Goal: Task Accomplishment & Management: Use online tool/utility

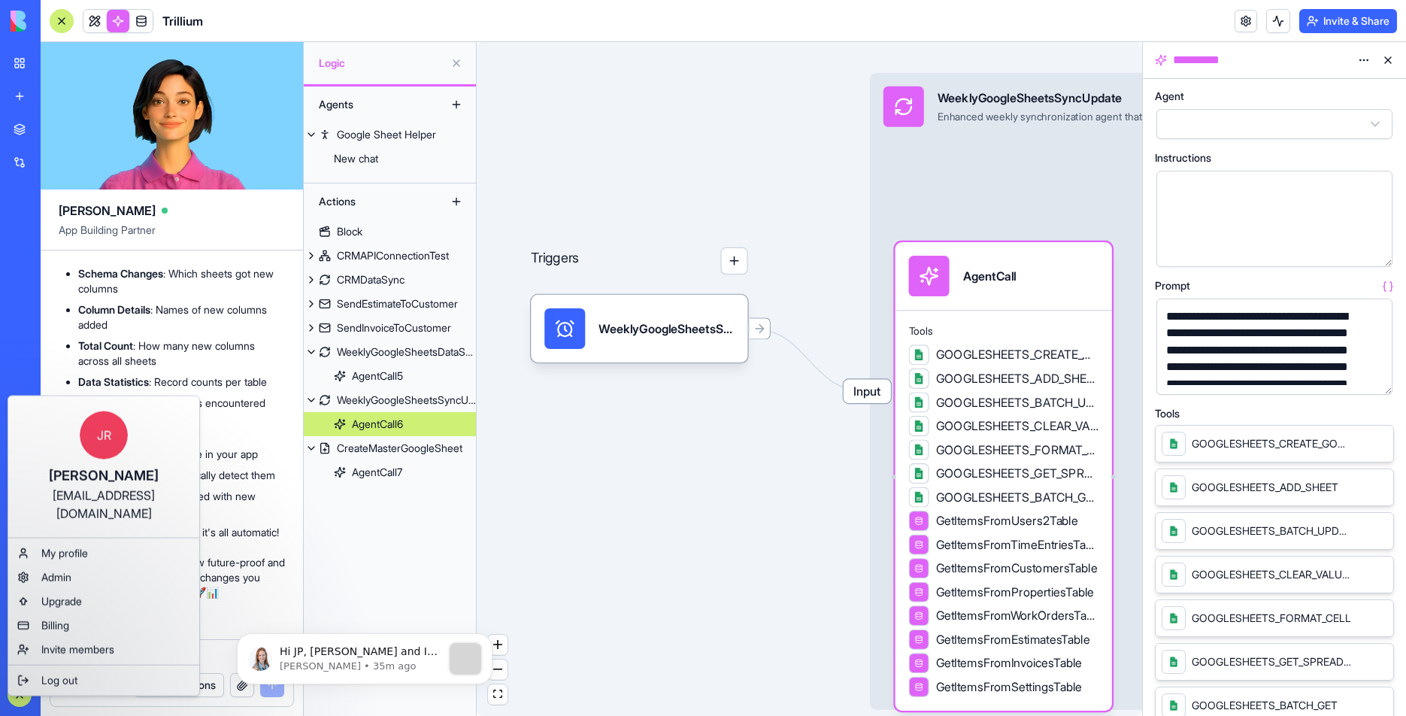
click at [49, 673] on span "Log out" at bounding box center [59, 680] width 36 height 15
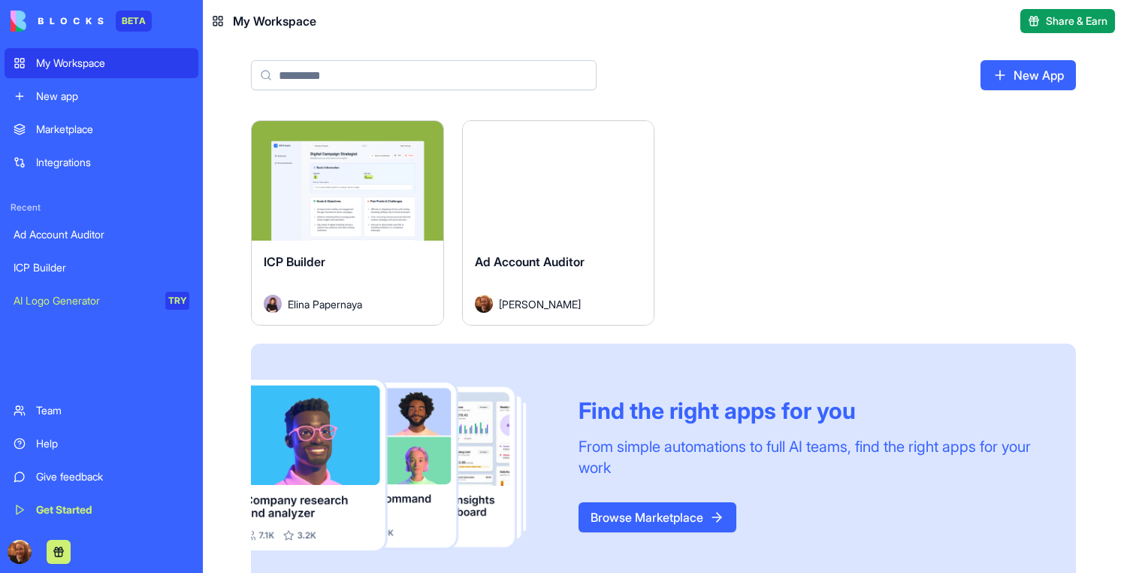
click at [58, 263] on div "ICP Builder" at bounding box center [102, 267] width 176 height 15
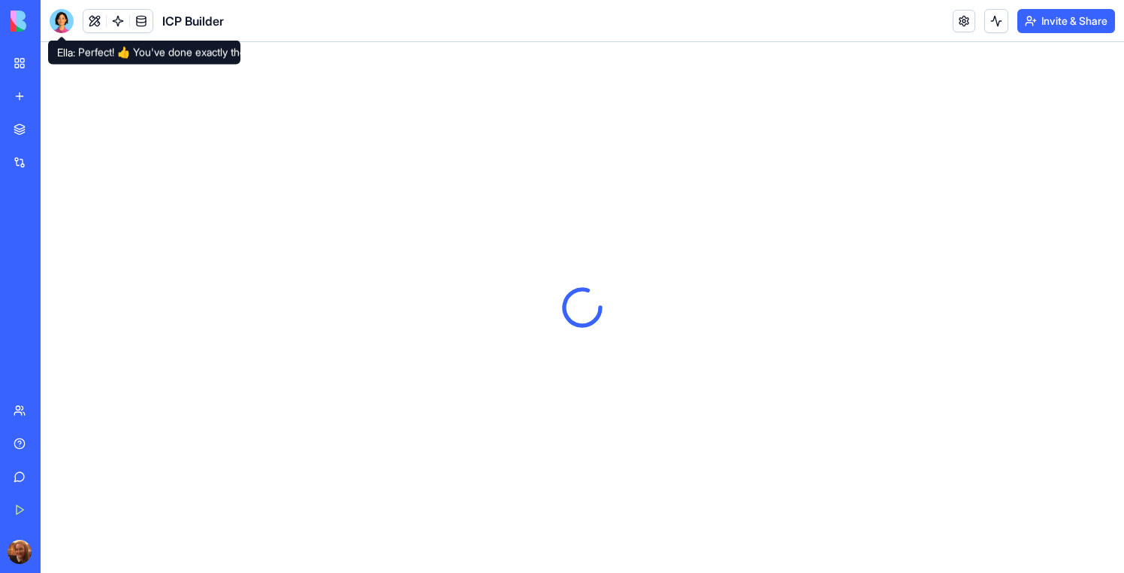
click at [63, 26] on div at bounding box center [62, 21] width 24 height 24
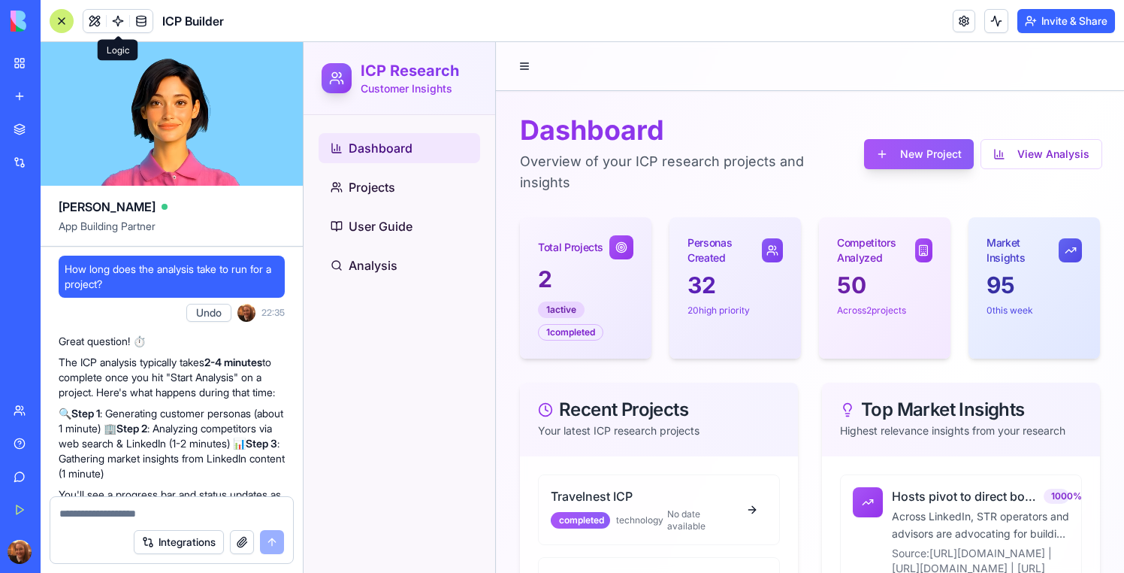
click at [117, 23] on link at bounding box center [118, 21] width 23 height 23
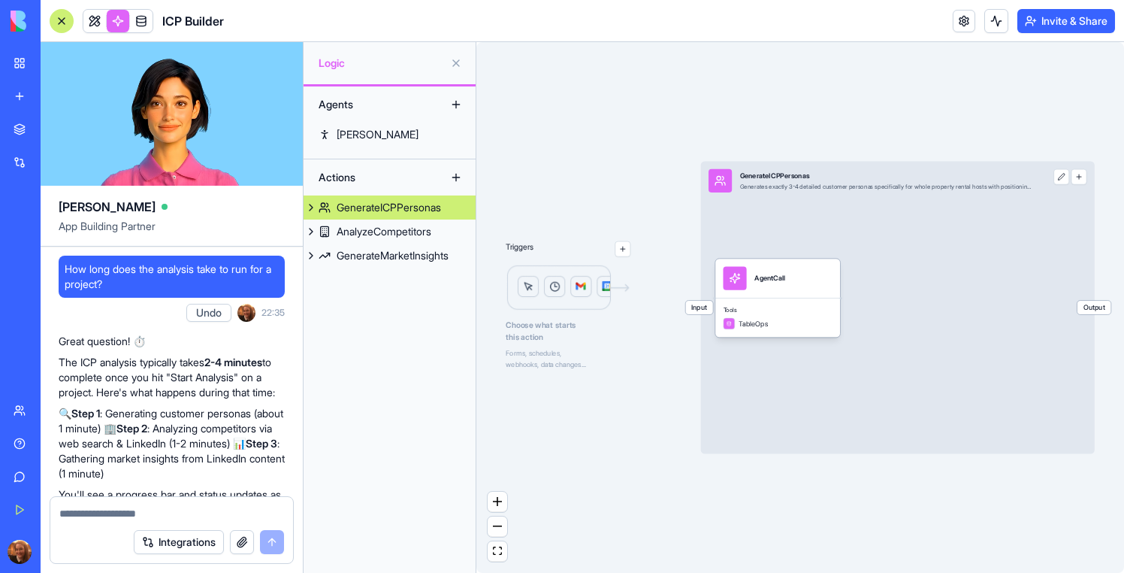
click at [388, 214] on div "GenerateICPPersonas" at bounding box center [389, 207] width 104 height 15
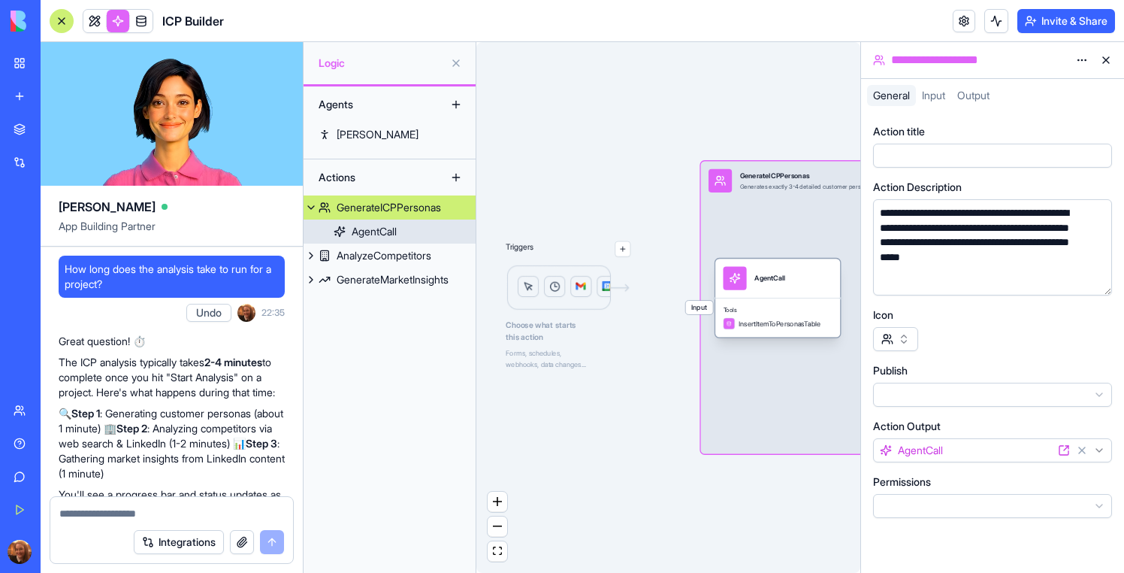
click at [765, 313] on div "Tools InsertItemToPersonasTable" at bounding box center [778, 318] width 125 height 40
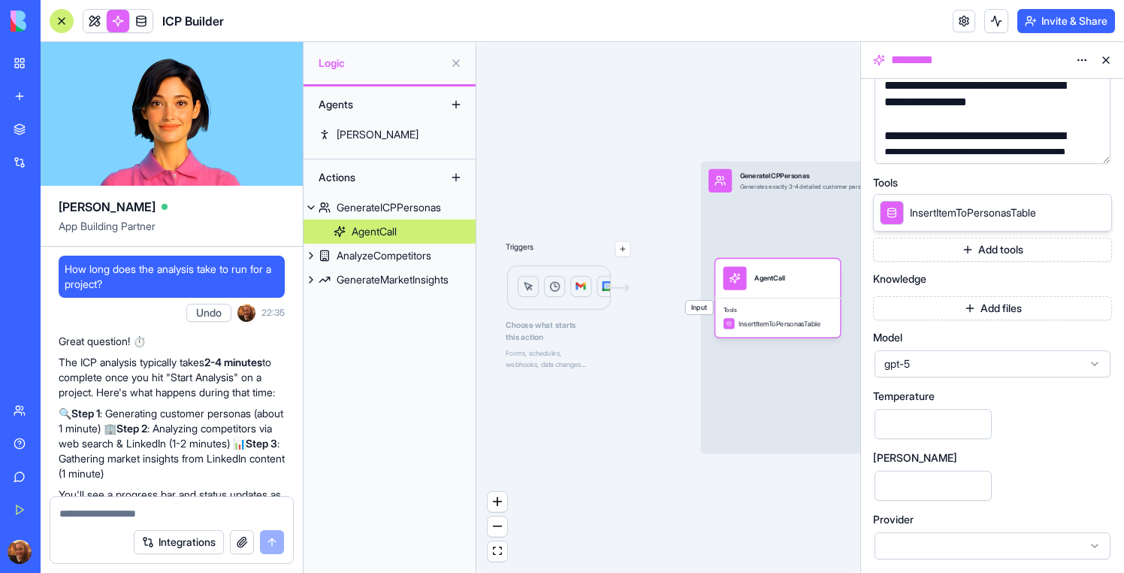
click at [1006, 377] on div "gpt-5" at bounding box center [993, 363] width 236 height 27
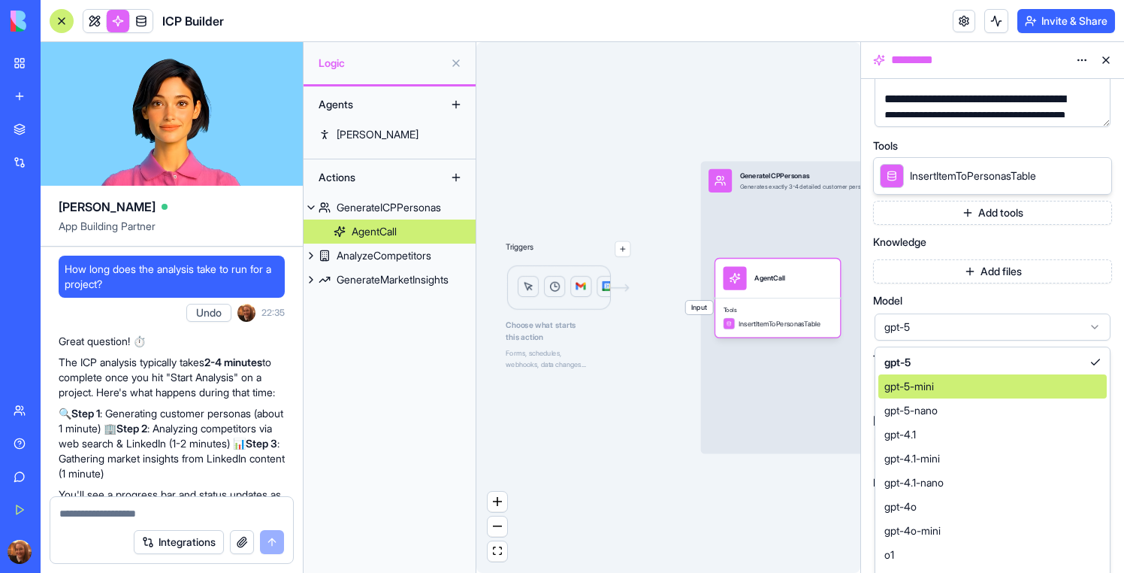
click at [1006, 371] on div "gpt-5" at bounding box center [993, 362] width 228 height 24
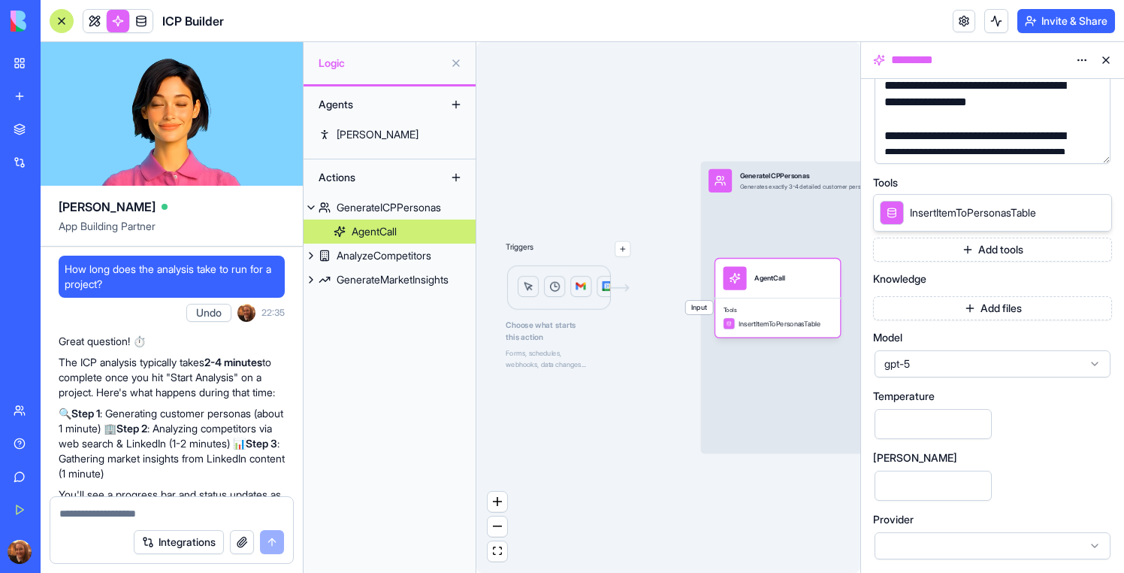
click at [1006, 371] on span "gpt-5" at bounding box center [984, 363] width 198 height 15
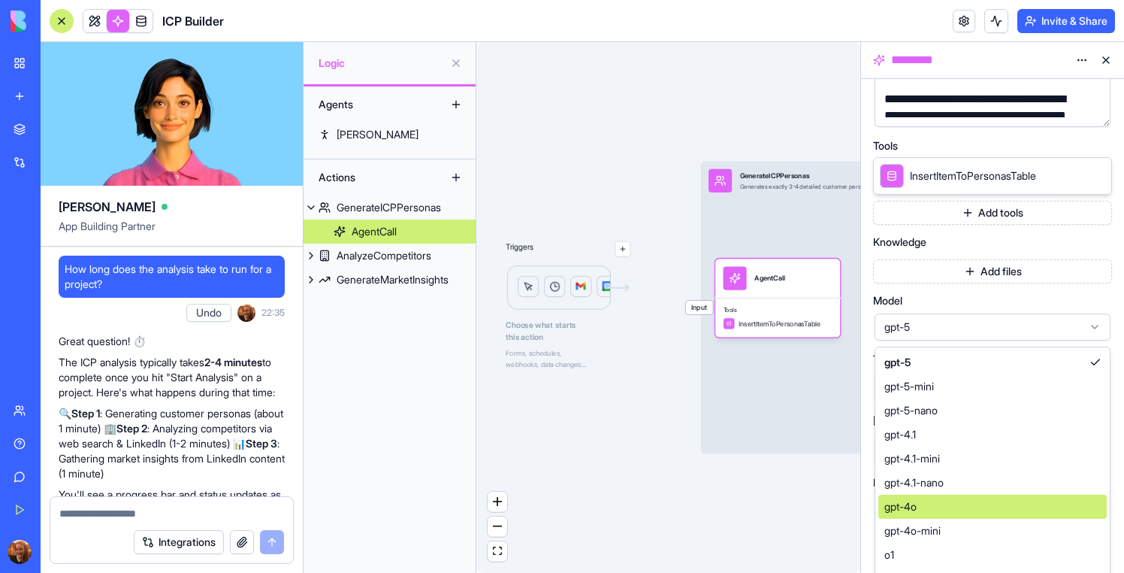
click at [949, 498] on div "gpt-4o" at bounding box center [993, 507] width 228 height 24
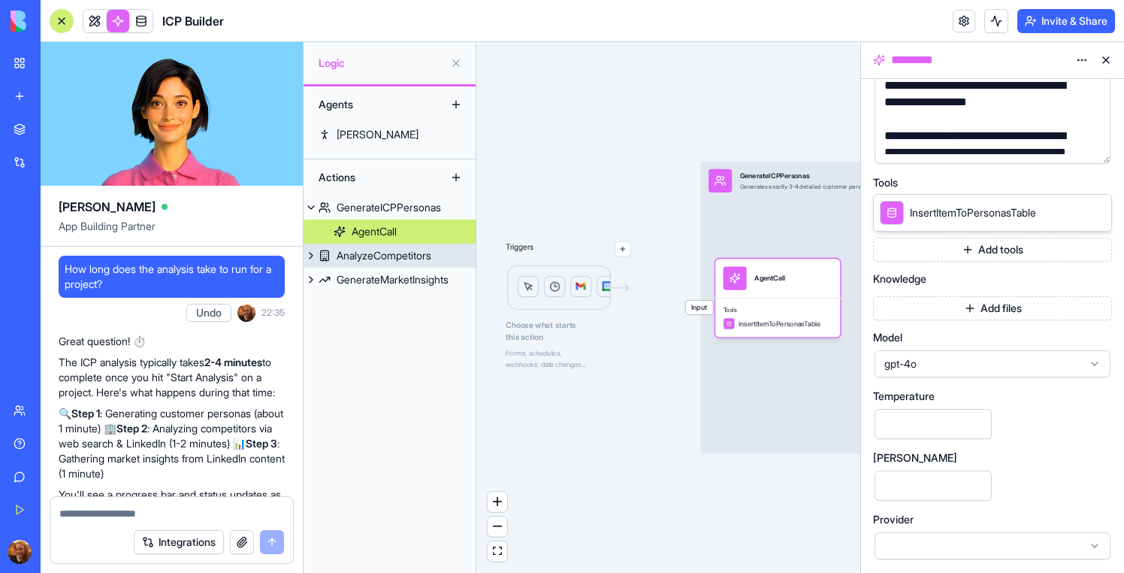
click at [419, 257] on div "AnalyzeCompetitors" at bounding box center [384, 255] width 95 height 15
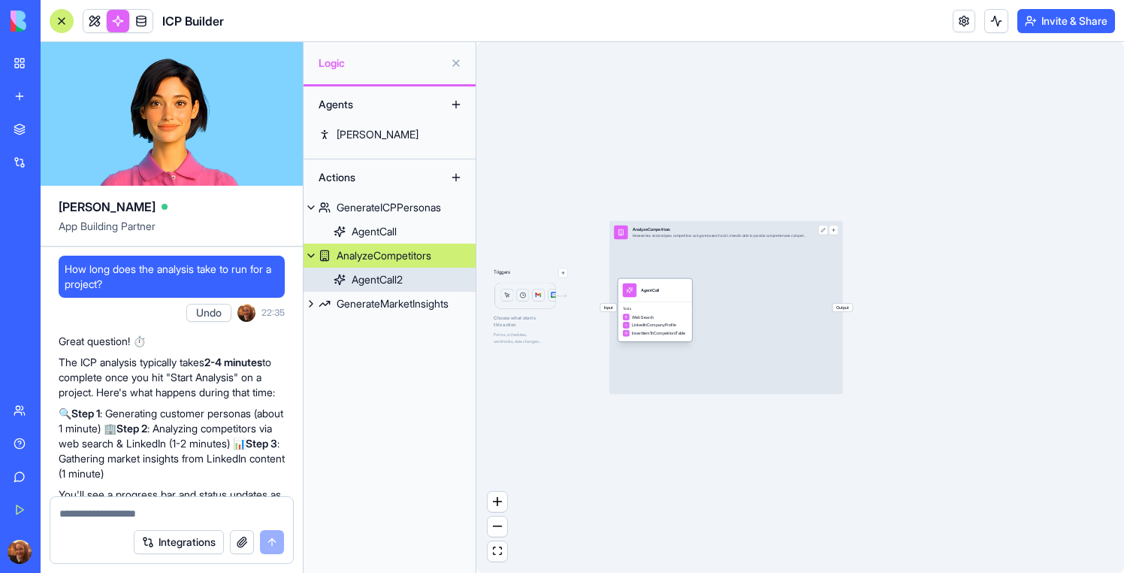
click at [672, 310] on span "Tools" at bounding box center [655, 309] width 65 height 5
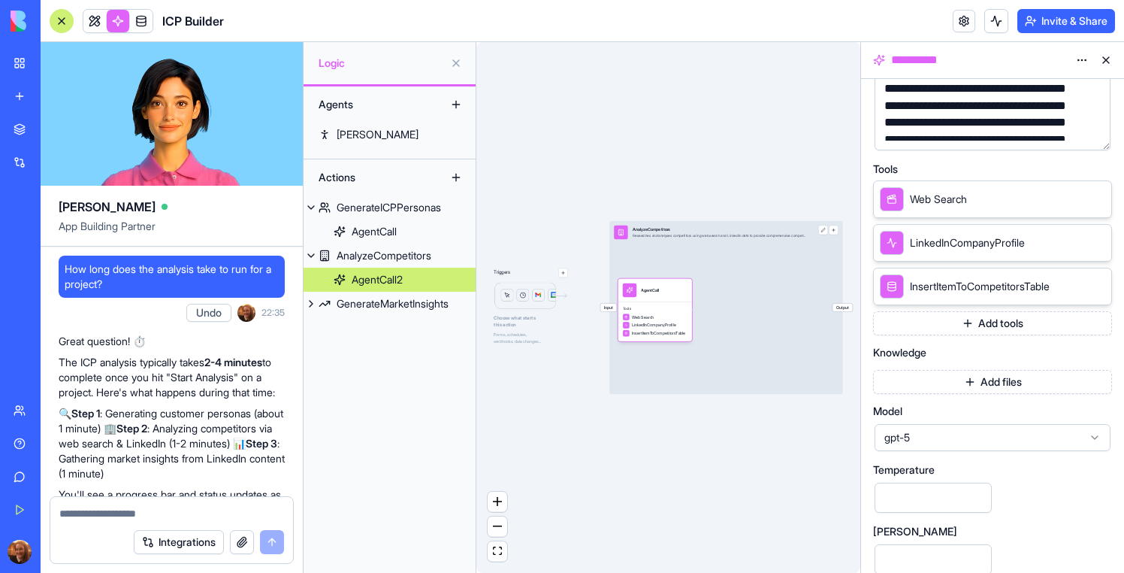
click at [988, 444] on span "gpt-5" at bounding box center [984, 437] width 198 height 15
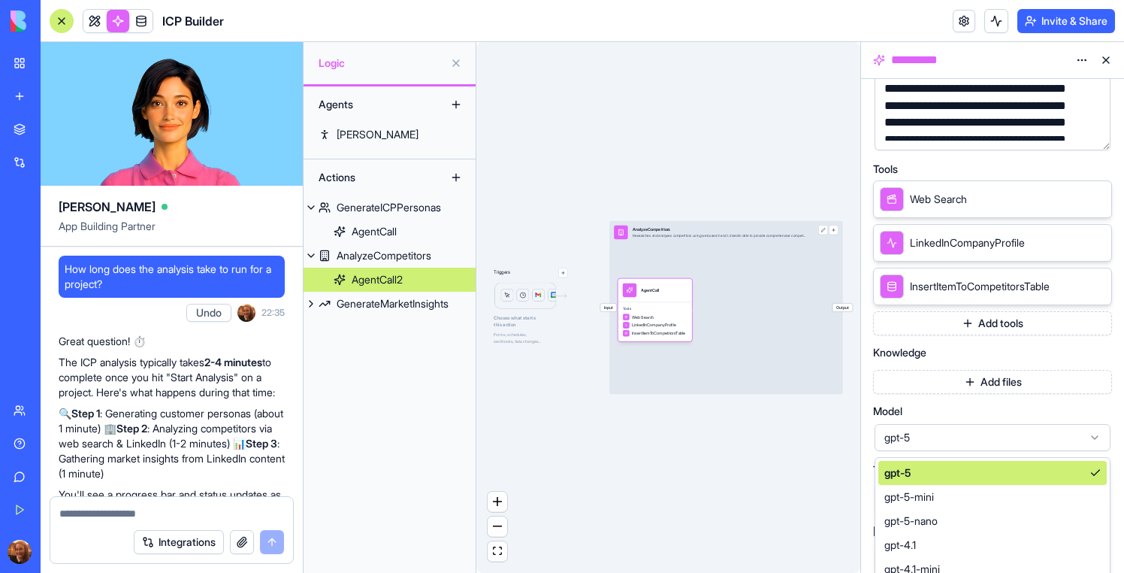
scroll to position [355, 0]
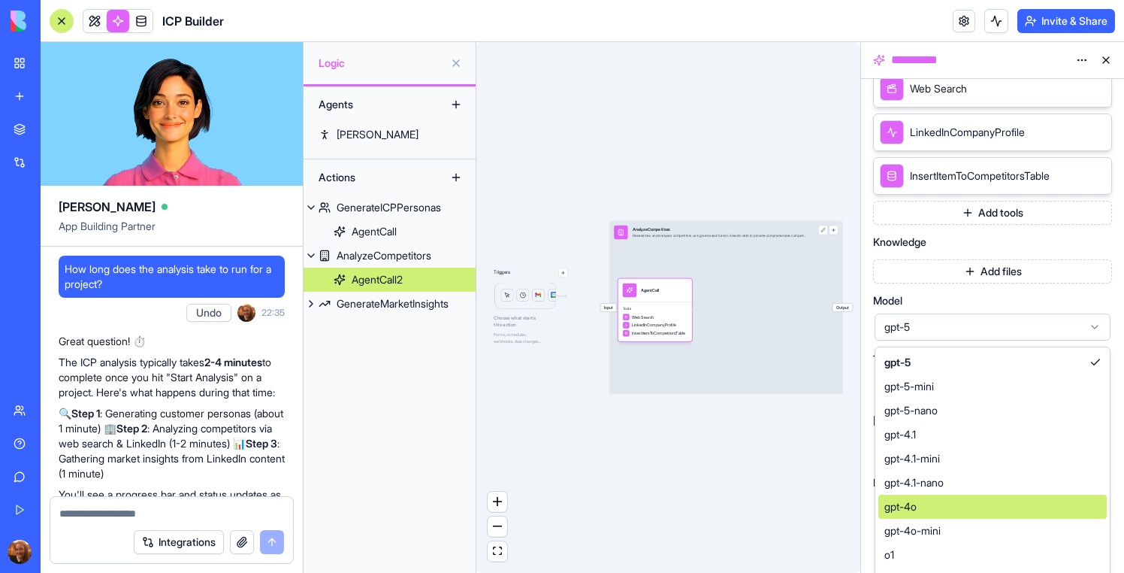
click at [941, 499] on div "gpt-4o" at bounding box center [993, 507] width 228 height 24
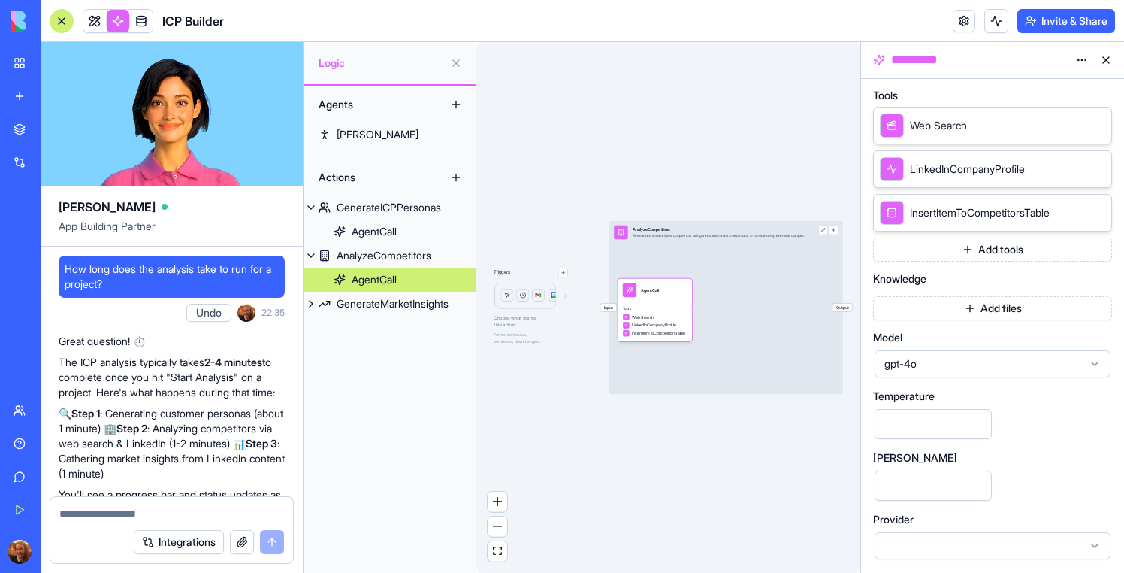
scroll to position [318, 0]
click at [401, 307] on div "GenerateMarketInsights" at bounding box center [393, 303] width 112 height 15
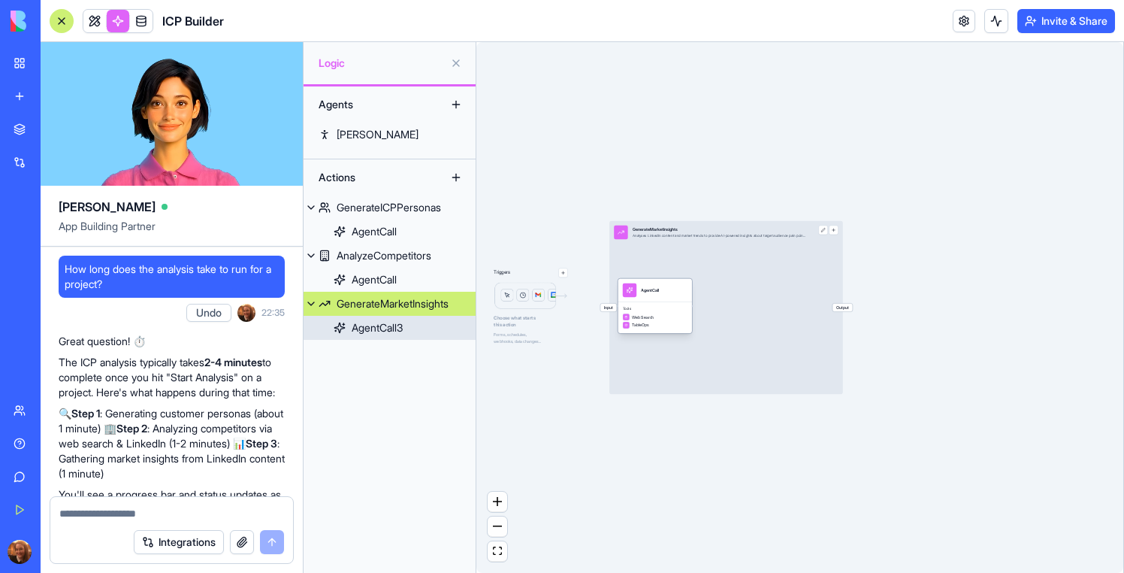
click at [673, 307] on span "Tools" at bounding box center [655, 309] width 65 height 5
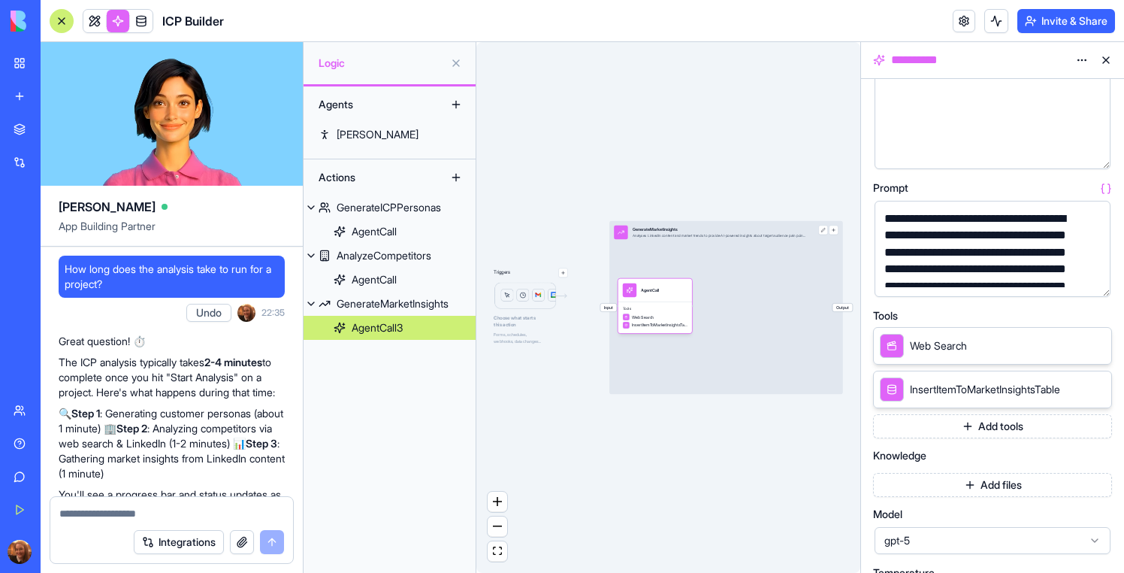
scroll to position [274, 0]
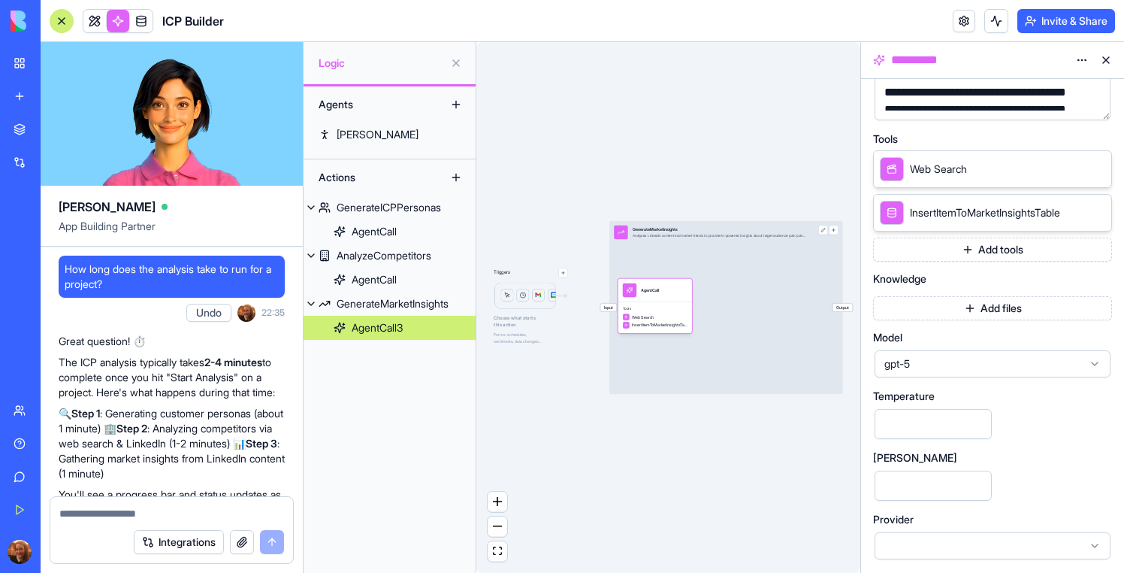
click at [976, 370] on span "gpt-5" at bounding box center [984, 363] width 198 height 15
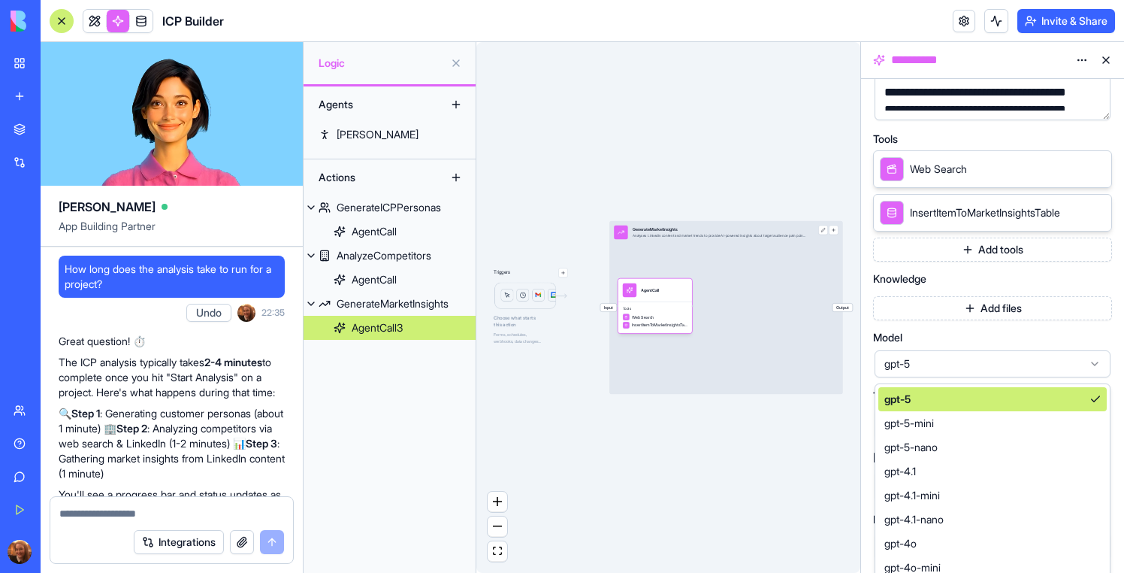
scroll to position [311, 0]
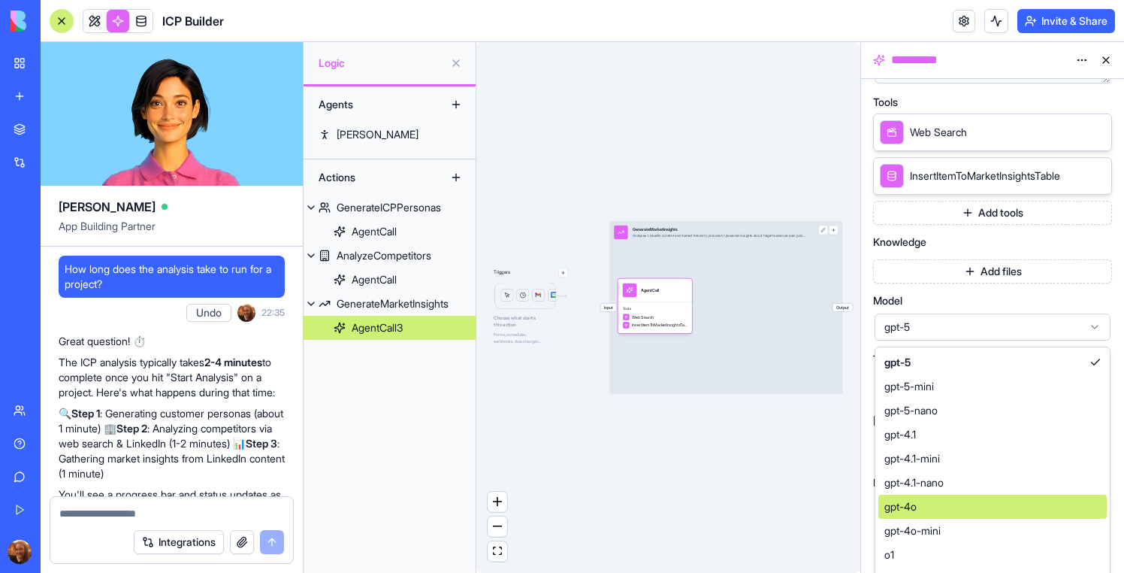
click at [932, 502] on div "gpt-4o" at bounding box center [993, 507] width 228 height 24
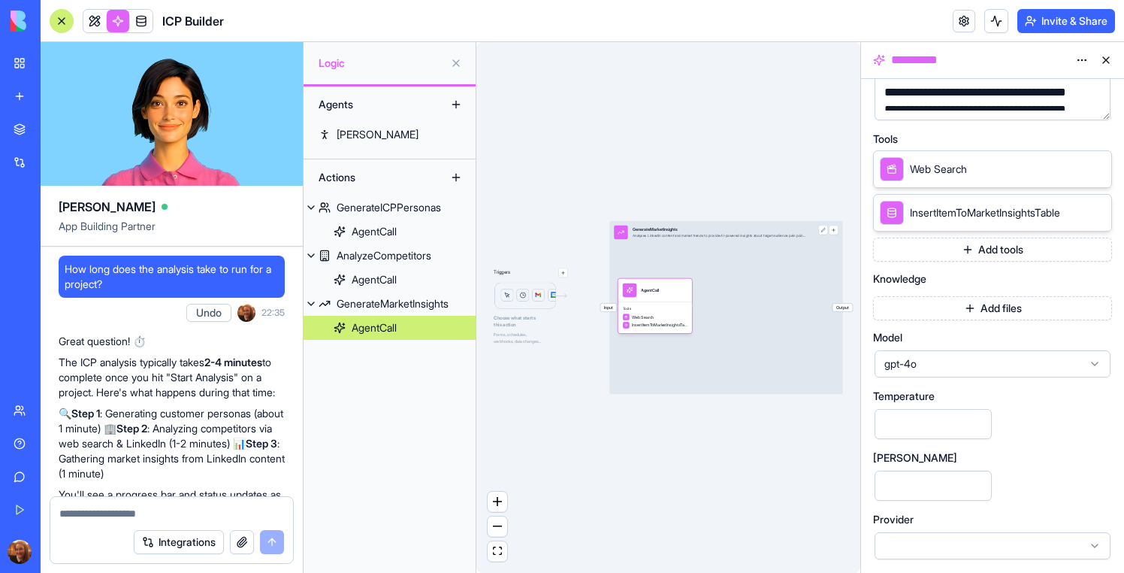
click at [588, 517] on div "Triggers Choose what starts this action Forms, schedules, webhooks, data change…" at bounding box center [669, 307] width 384 height 531
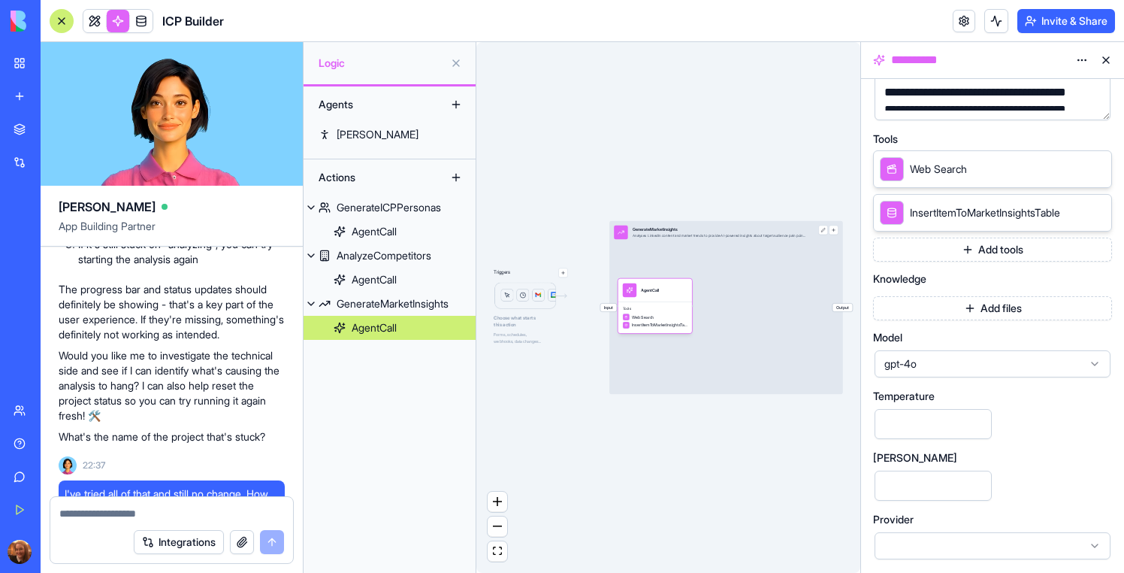
scroll to position [799, 0]
click at [401, 259] on div "AnalyzeCompetitors" at bounding box center [384, 255] width 95 height 15
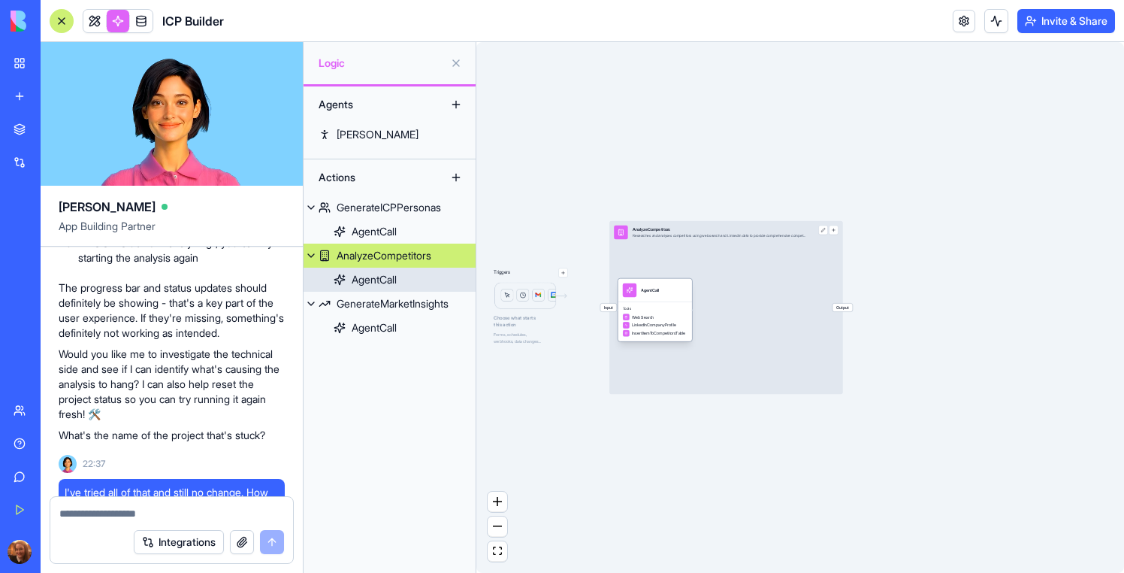
click at [641, 314] on span "Web Search" at bounding box center [643, 317] width 22 height 6
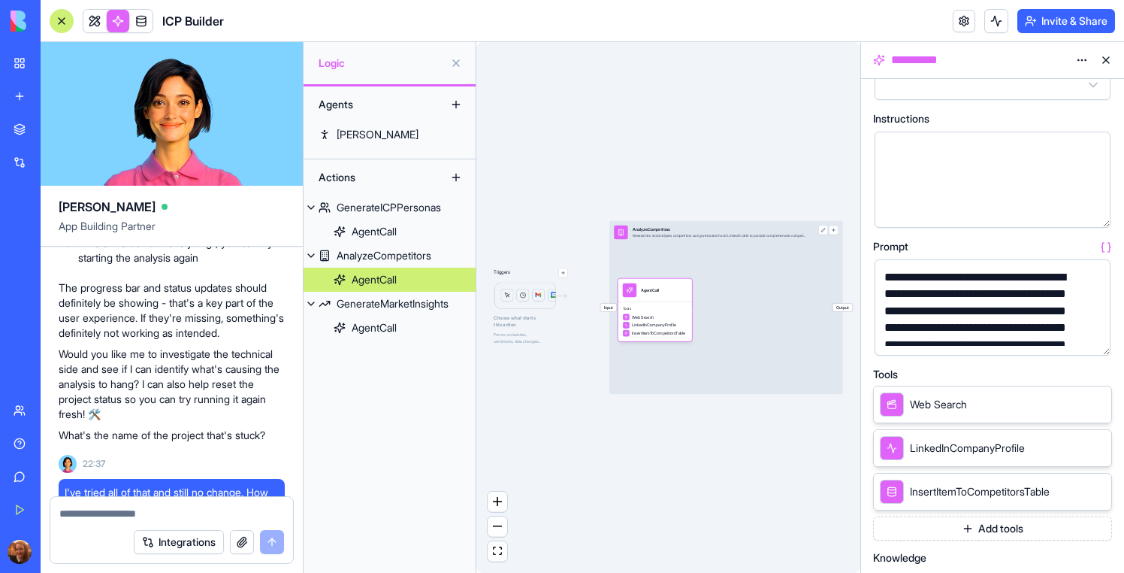
scroll to position [318, 0]
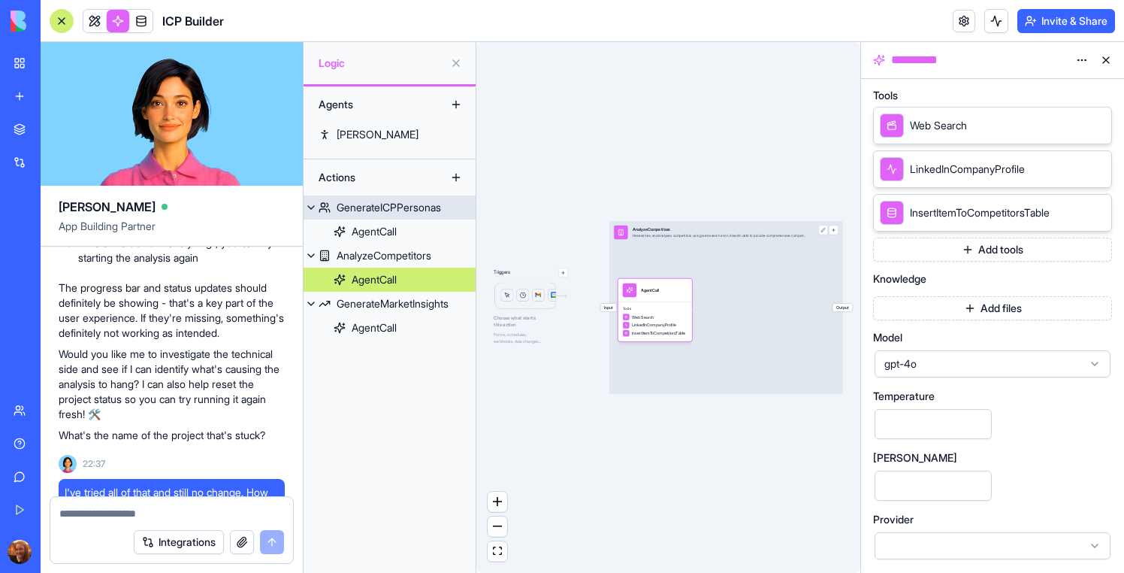
click at [386, 209] on div "GenerateICPPersonas" at bounding box center [389, 207] width 104 height 15
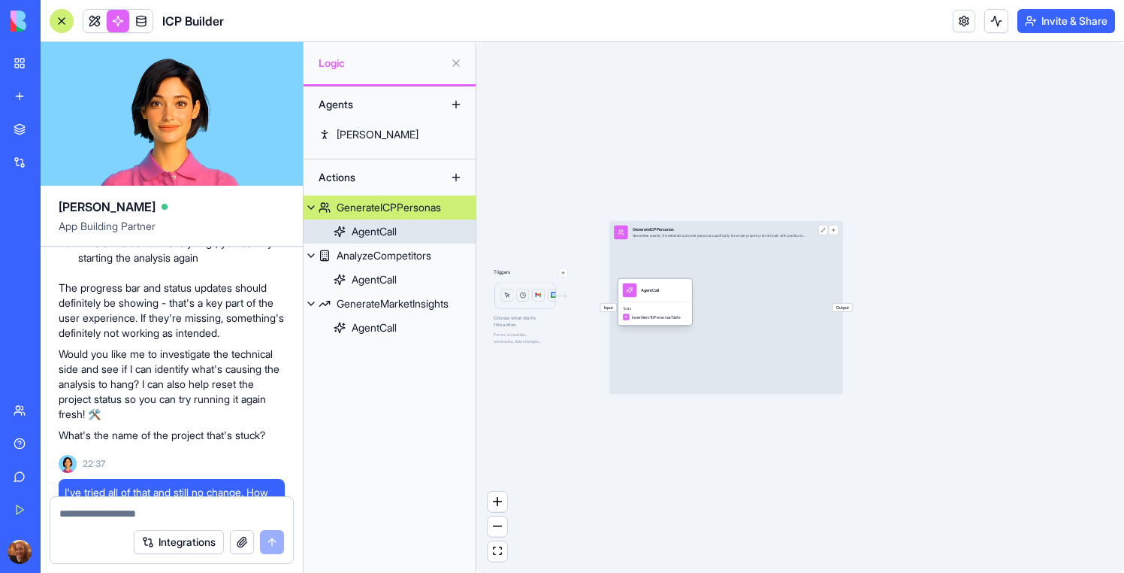
click at [668, 314] on span "InsertItemToPersonasTable" at bounding box center [656, 317] width 49 height 6
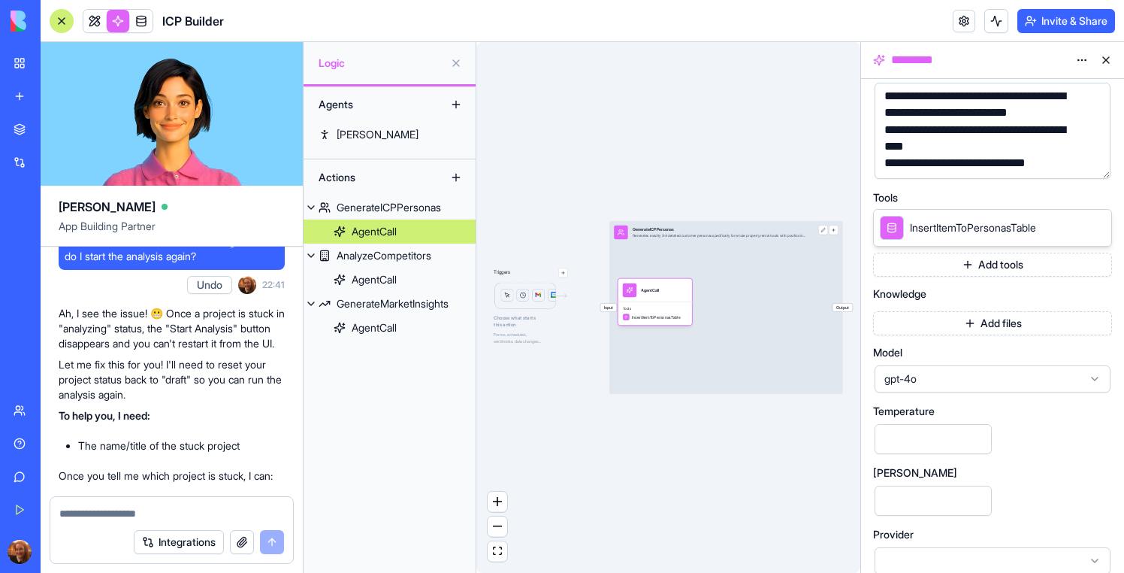
scroll to position [1060, 0]
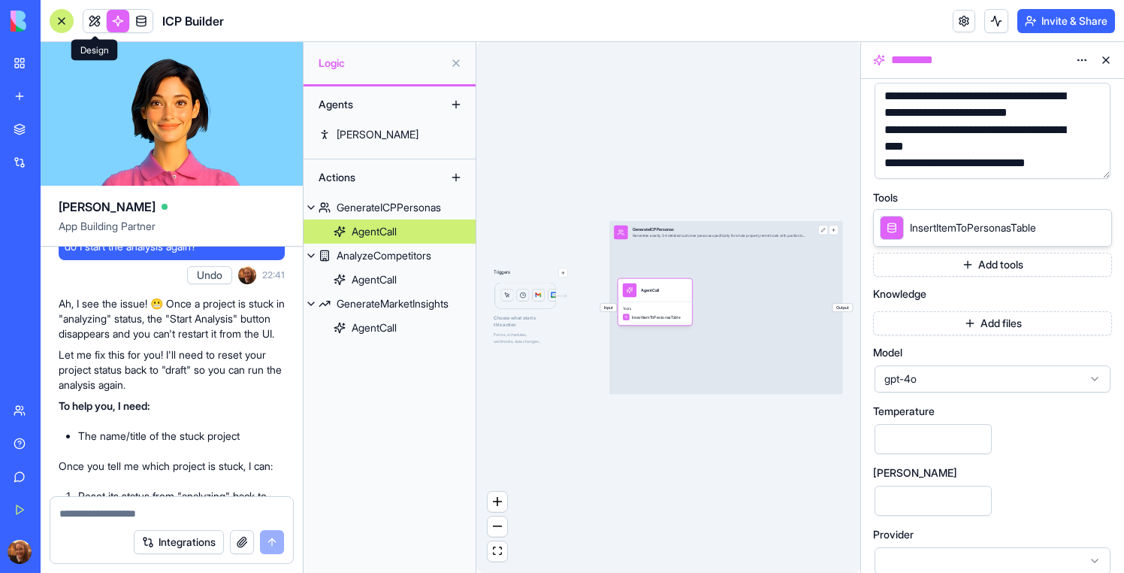
click at [92, 20] on link at bounding box center [94, 21] width 23 height 23
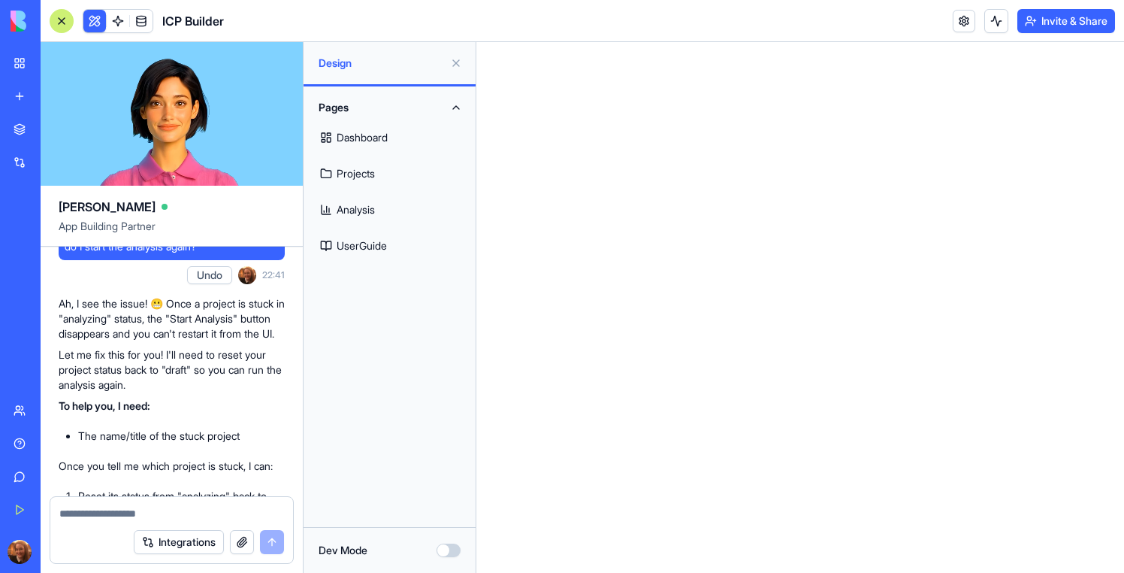
click at [398, 135] on link "Dashboard" at bounding box center [390, 138] width 154 height 36
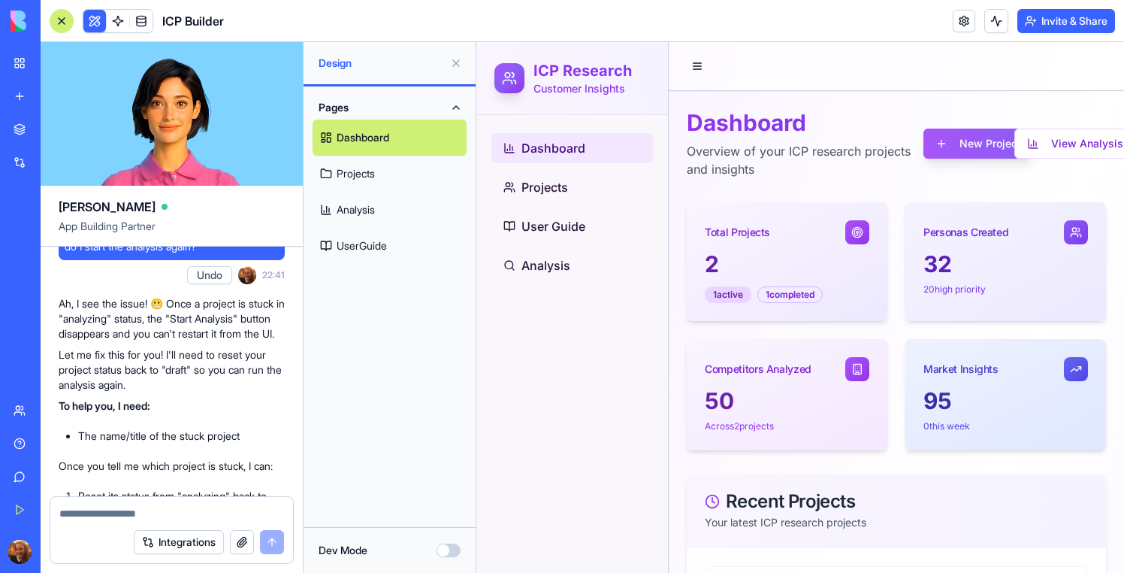
click at [453, 66] on button at bounding box center [456, 63] width 24 height 24
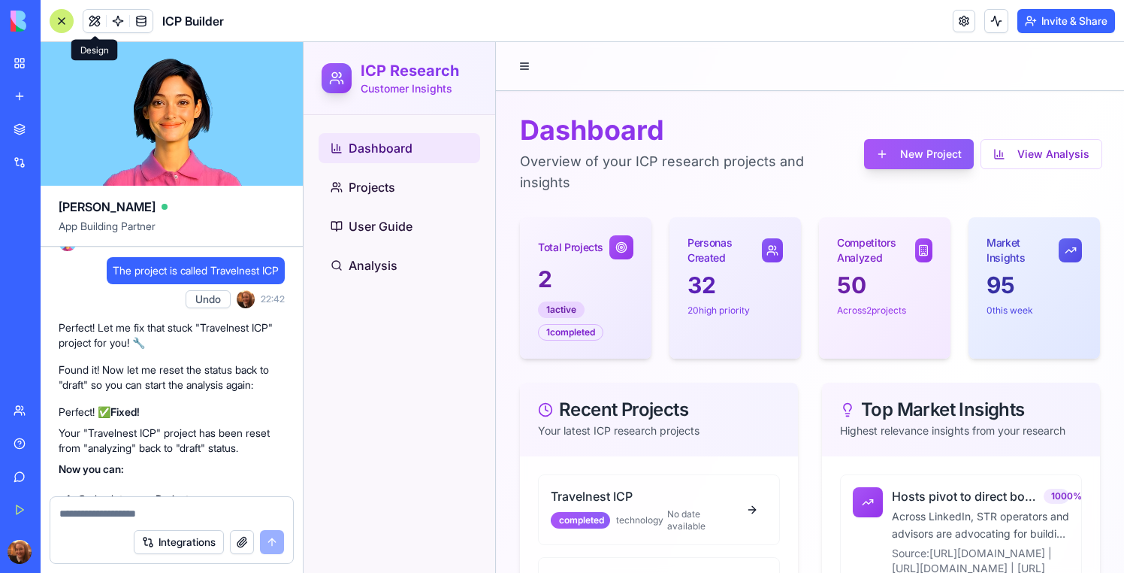
scroll to position [1527, 0]
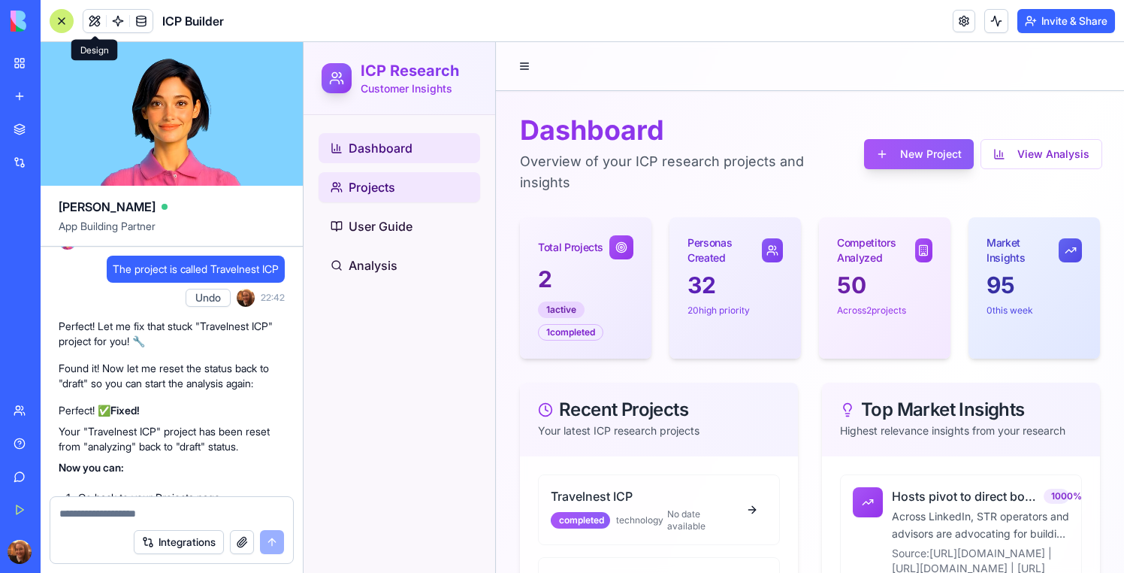
click at [373, 185] on span "Projects" at bounding box center [372, 187] width 47 height 18
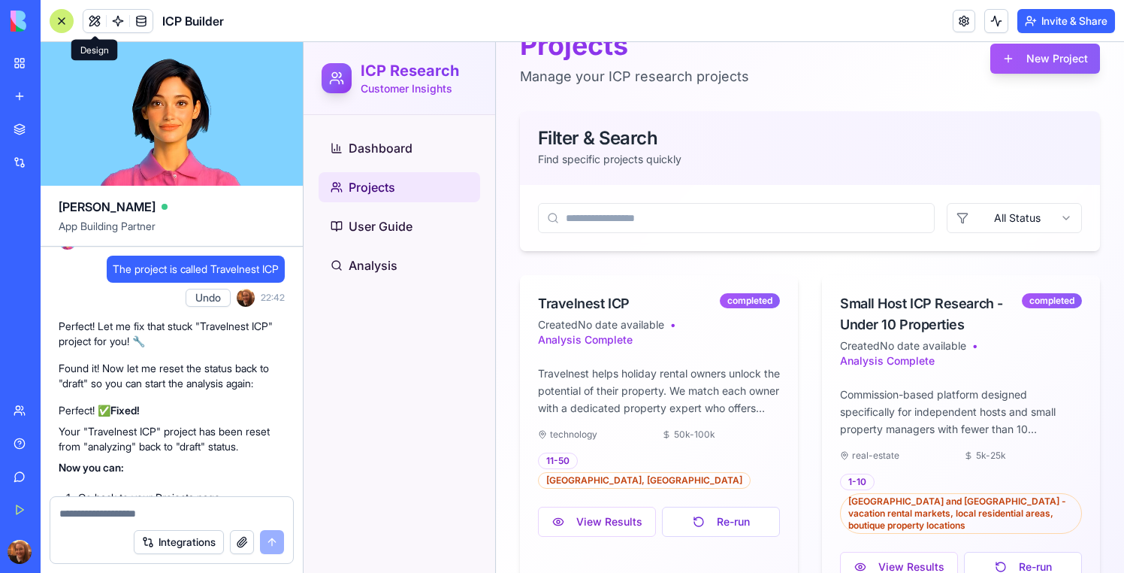
scroll to position [124, 0]
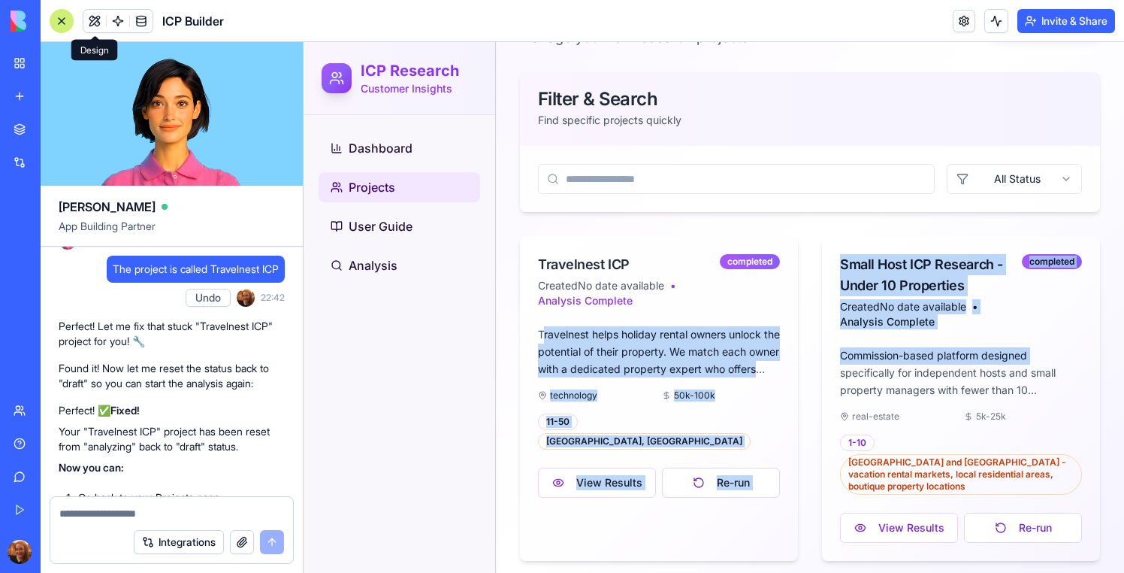
drag, startPoint x: 546, startPoint y: 334, endPoint x: 816, endPoint y: 375, distance: 273.6
click at [816, 376] on div "Travelnest ICP Created No date available • Analysis Complete completed Travelne…" at bounding box center [810, 398] width 580 height 325
click at [734, 367] on p "Travelnest helps holiday rental owners unlock the potential of their property. …" at bounding box center [659, 351] width 242 height 51
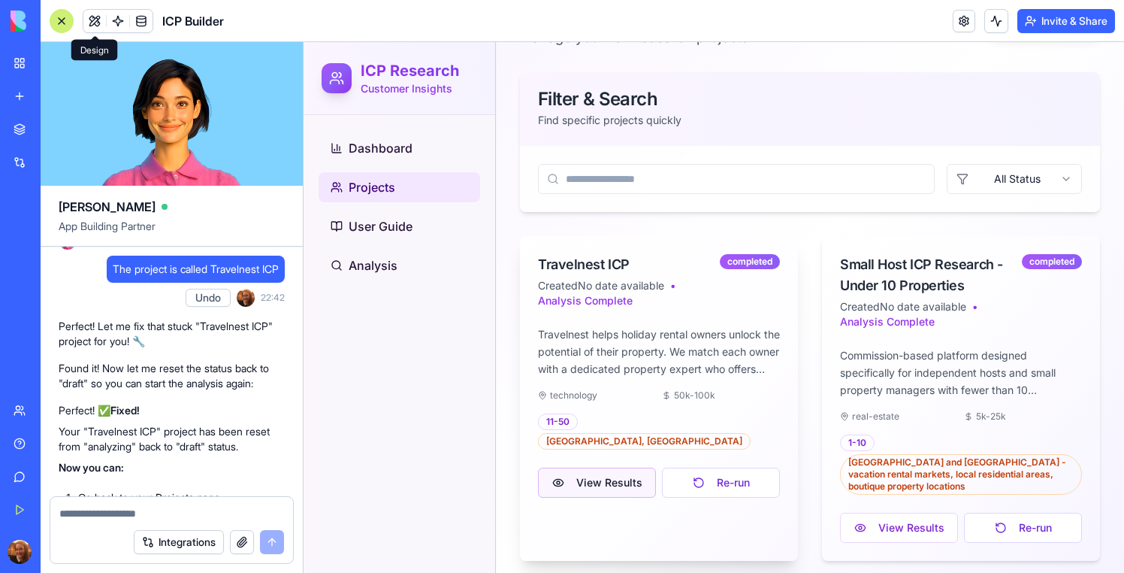
click at [651, 468] on button "View Results" at bounding box center [597, 483] width 118 height 30
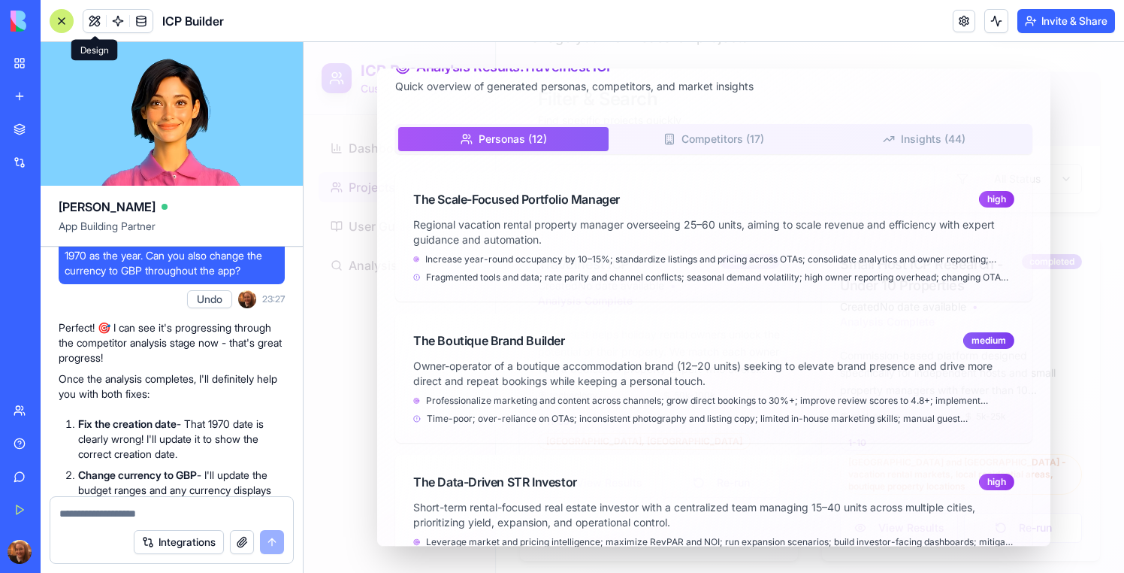
scroll to position [3169, 0]
click at [682, 146] on button "Competitors ( 17 )" at bounding box center [714, 139] width 210 height 24
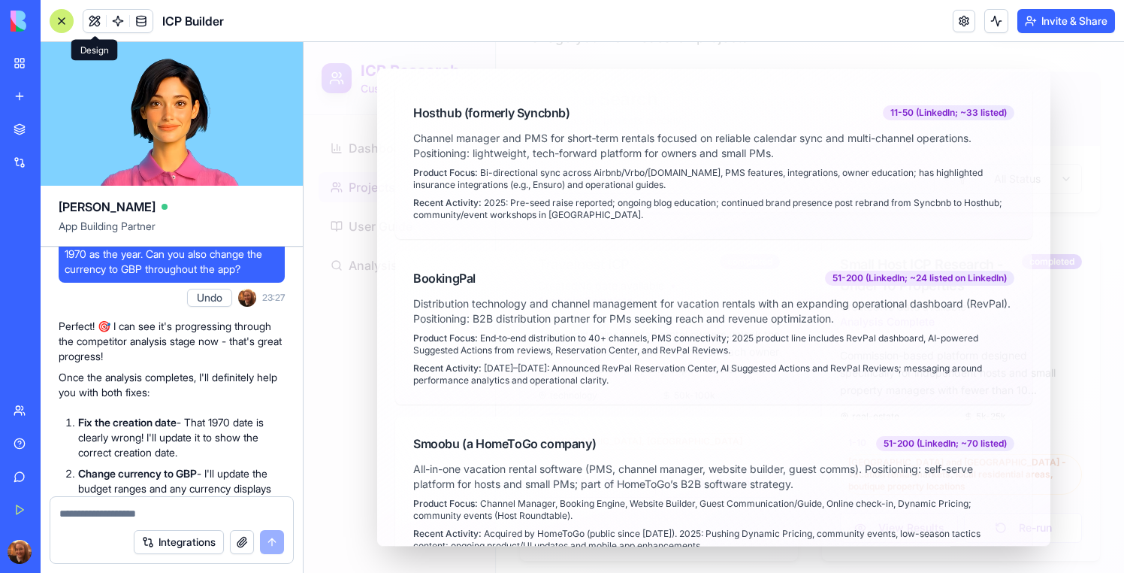
scroll to position [216, 0]
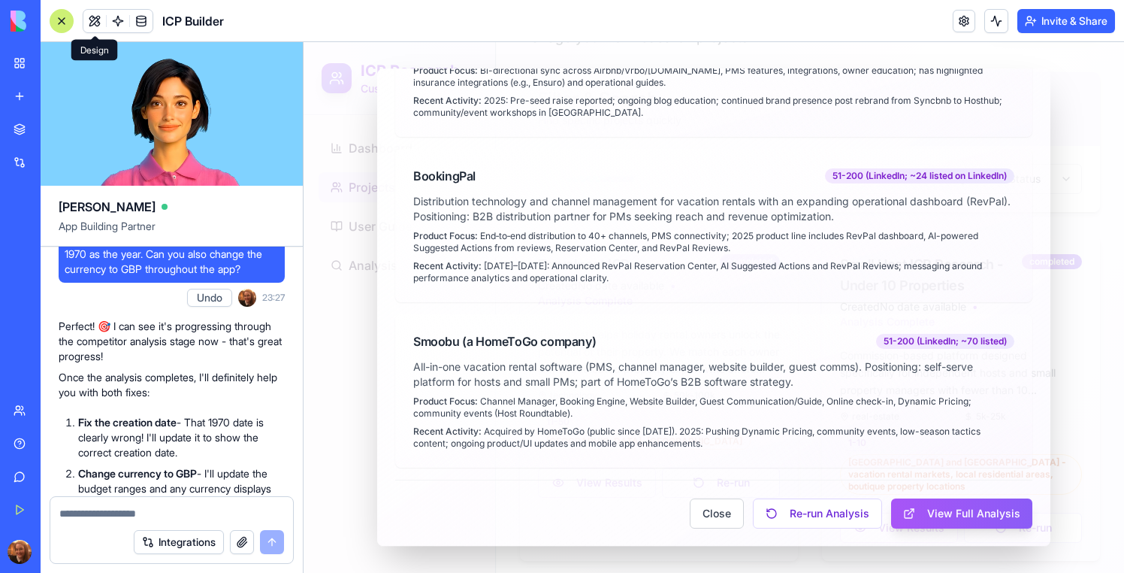
click at [355, 382] on div at bounding box center [714, 307] width 821 height 531
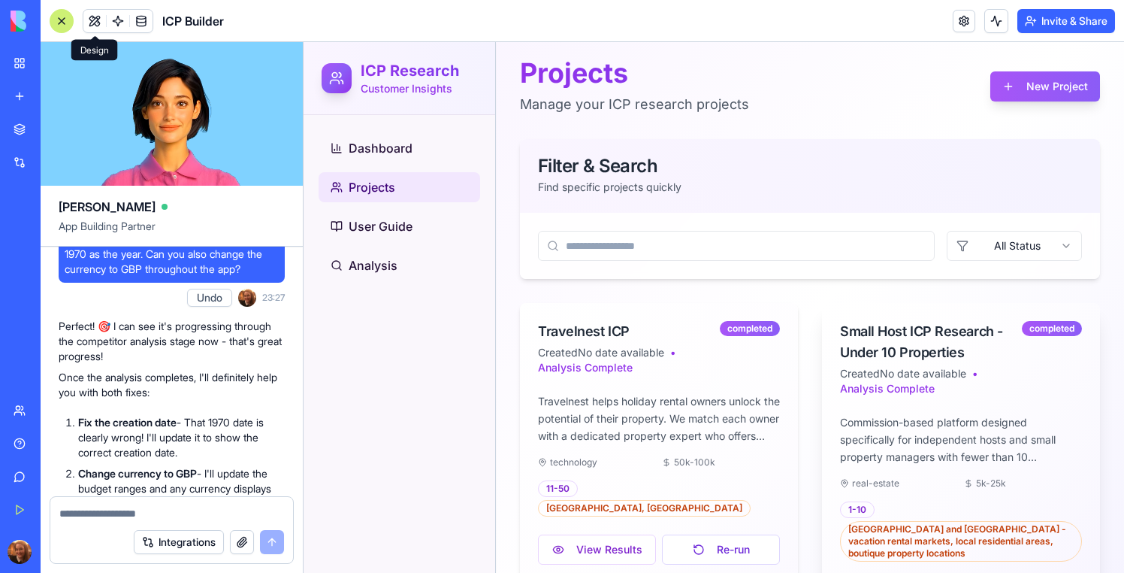
scroll to position [0, 0]
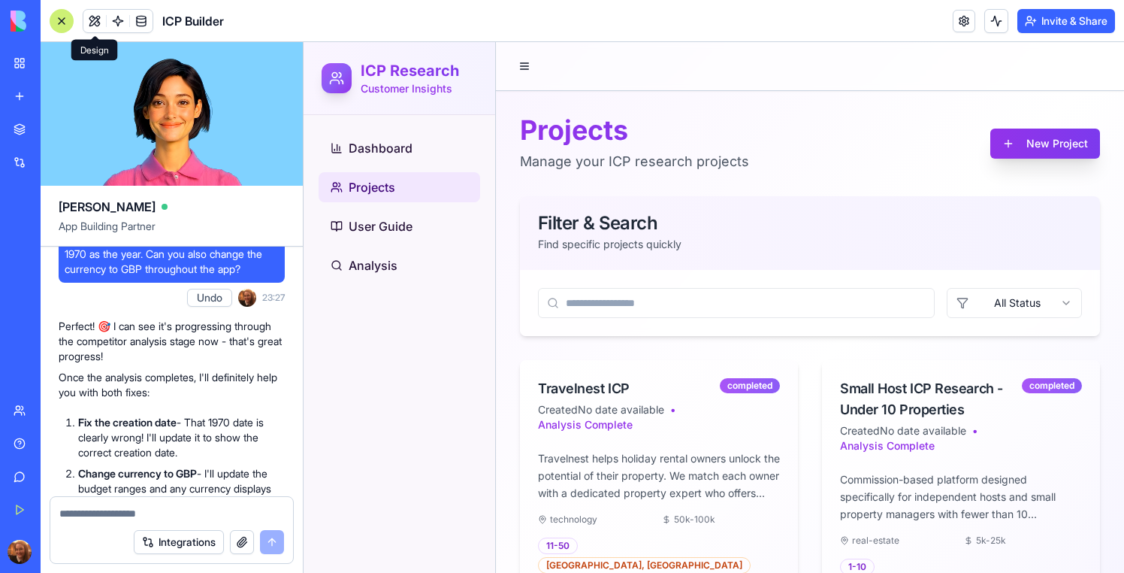
click at [1056, 144] on button "New Project" at bounding box center [1046, 144] width 110 height 30
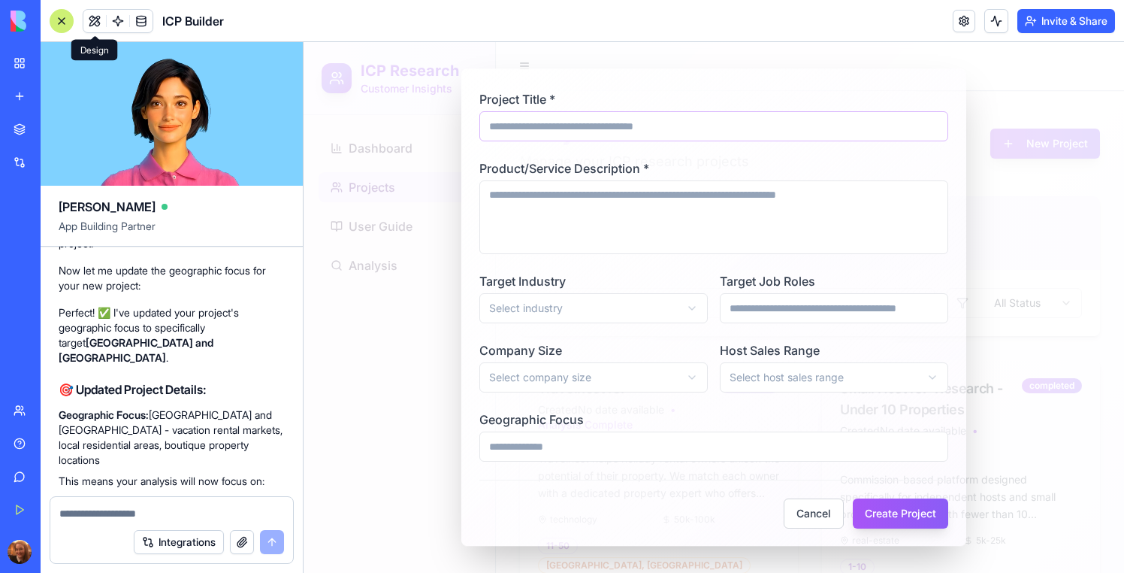
scroll to position [8558, 0]
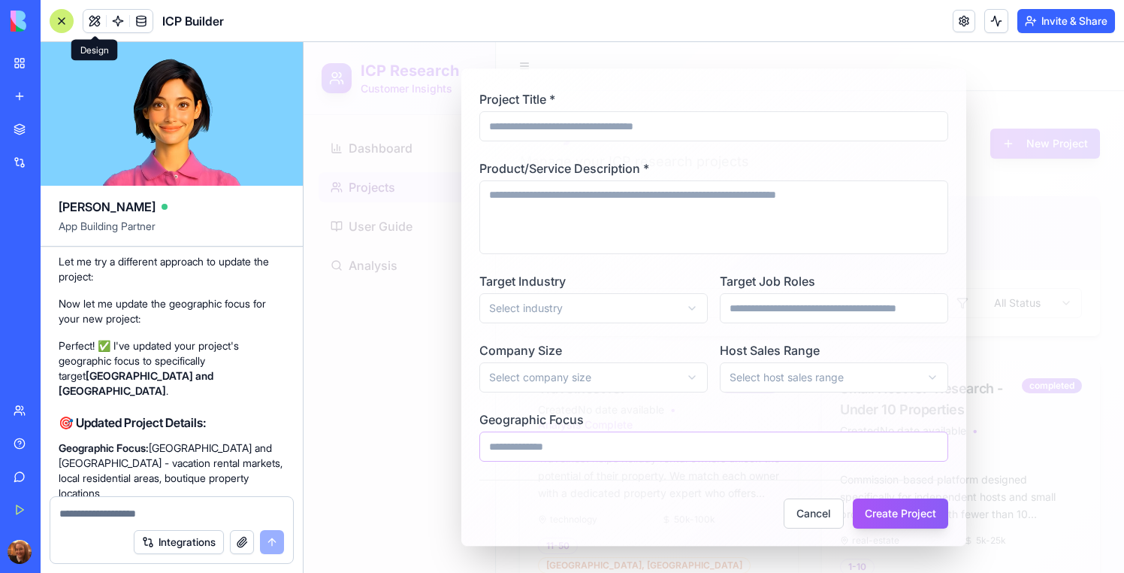
click at [537, 447] on input "Geographic Focus" at bounding box center [714, 446] width 469 height 30
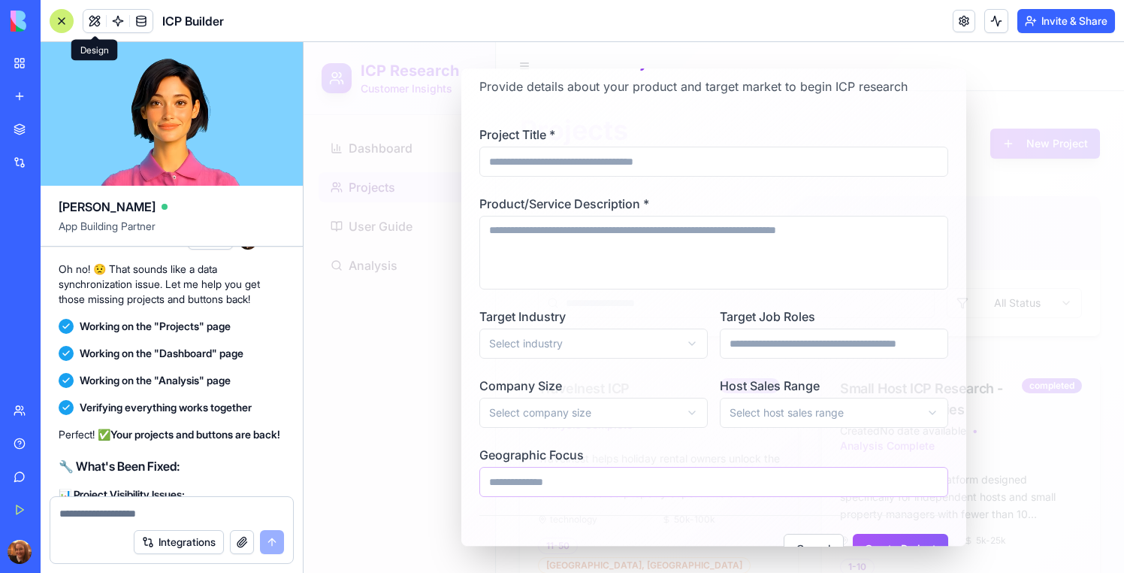
scroll to position [73, 0]
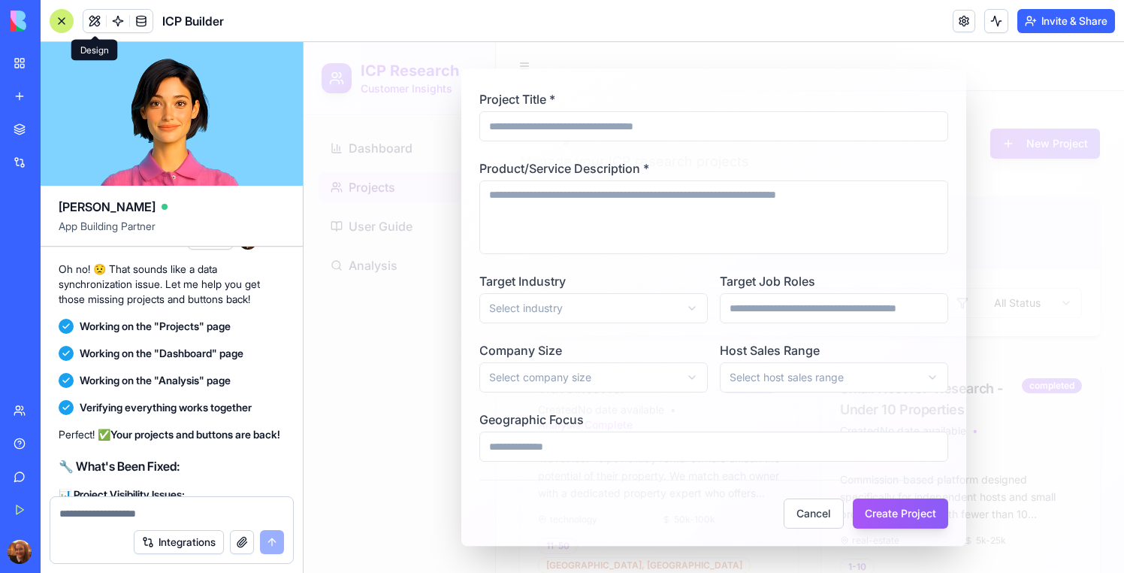
click at [397, 353] on div at bounding box center [714, 307] width 821 height 531
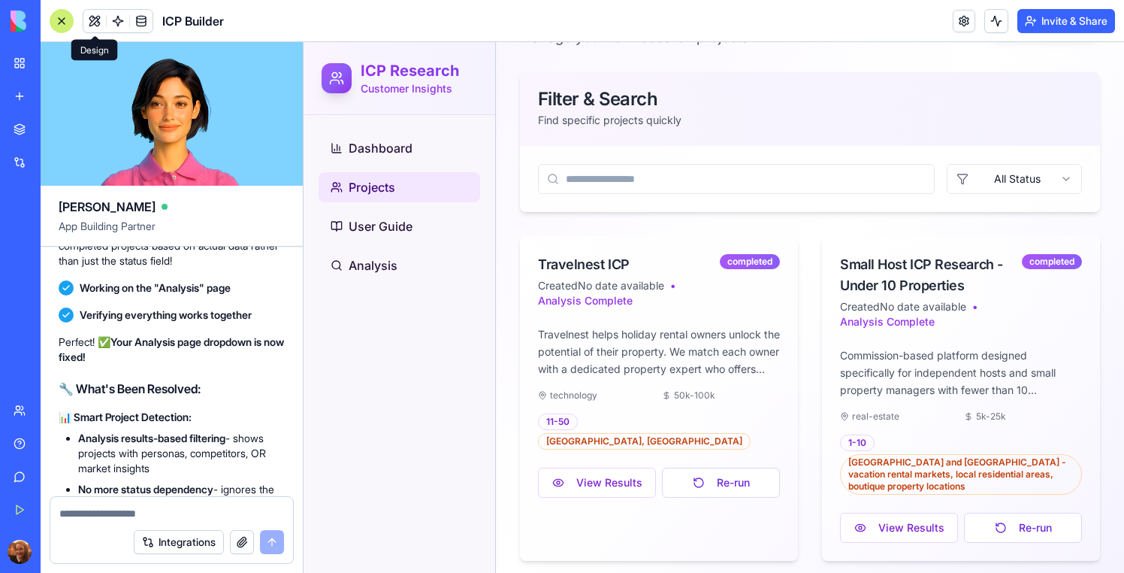
scroll to position [19264, 0]
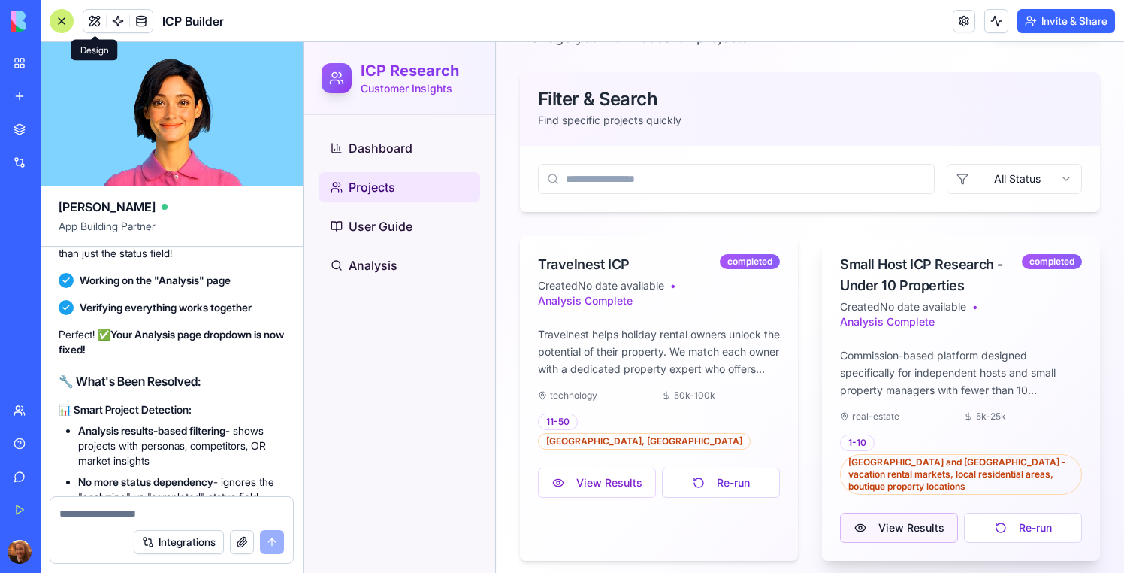
click at [917, 513] on button "View Results" at bounding box center [899, 528] width 118 height 30
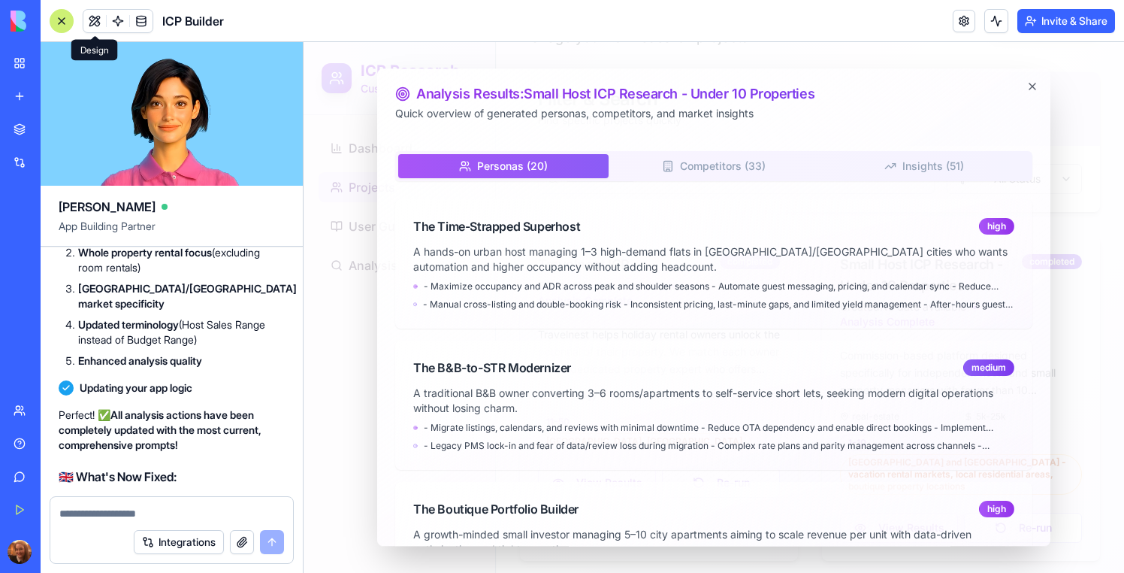
scroll to position [21717, 0]
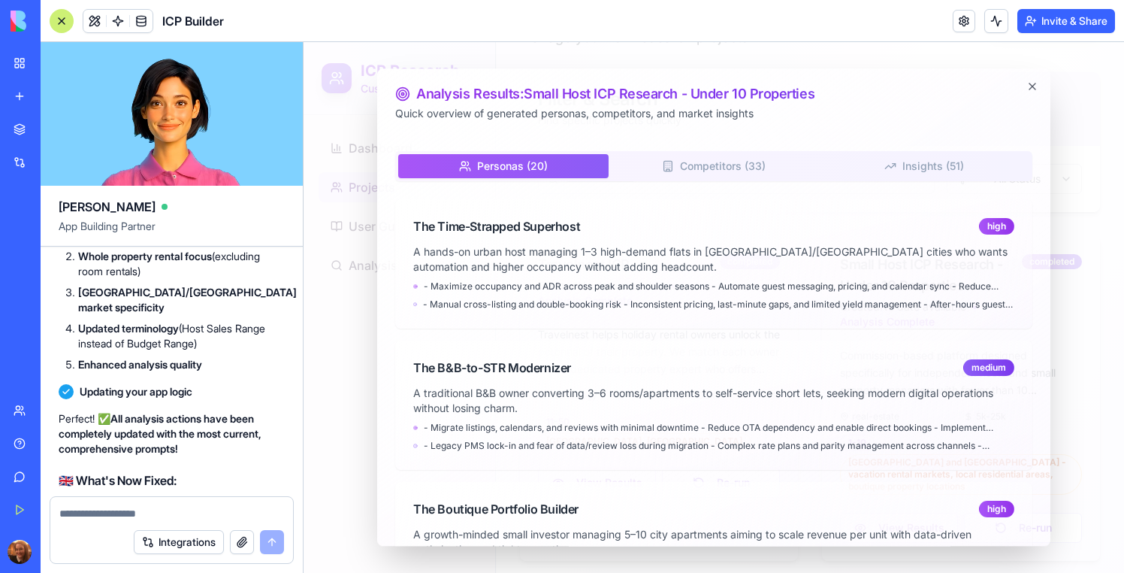
drag, startPoint x: 120, startPoint y: 418, endPoint x: 49, endPoint y: 281, distance: 154.0
click at [78, 65] on span "I'm afraid it's still using an old version of the results. Please can you revie…" at bounding box center [172, 5] width 214 height 120
drag, startPoint x: 120, startPoint y: 418, endPoint x: 65, endPoint y: 301, distance: 128.8
click at [65, 65] on span "I'm afraid it's still using an old version of the results. Please can you revie…" at bounding box center [172, 5] width 214 height 120
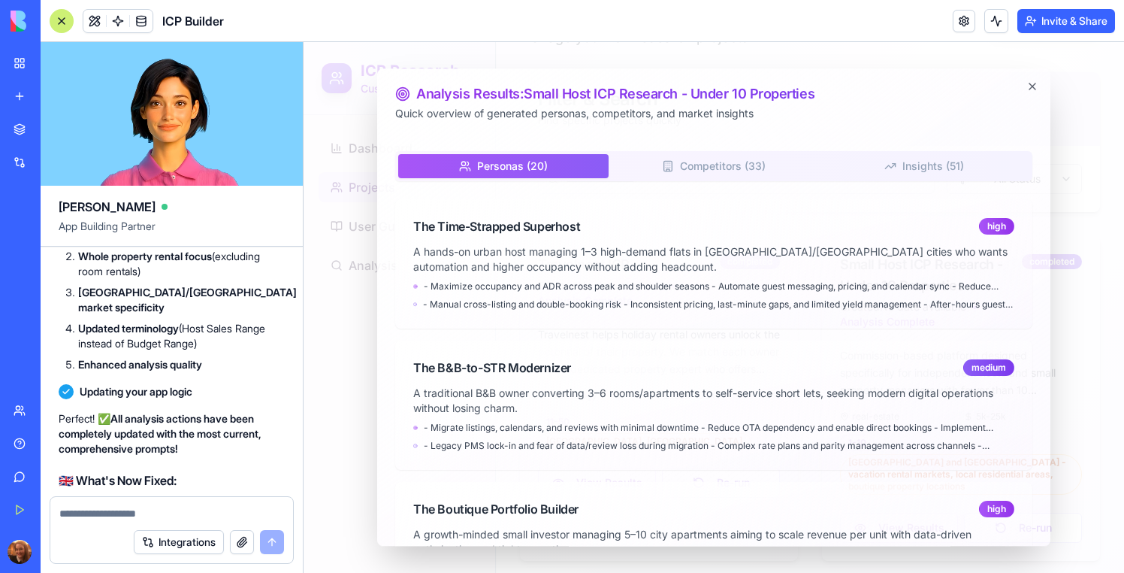
copy span "I'm afraid it's still using an old version of the results. Please can you revie…"
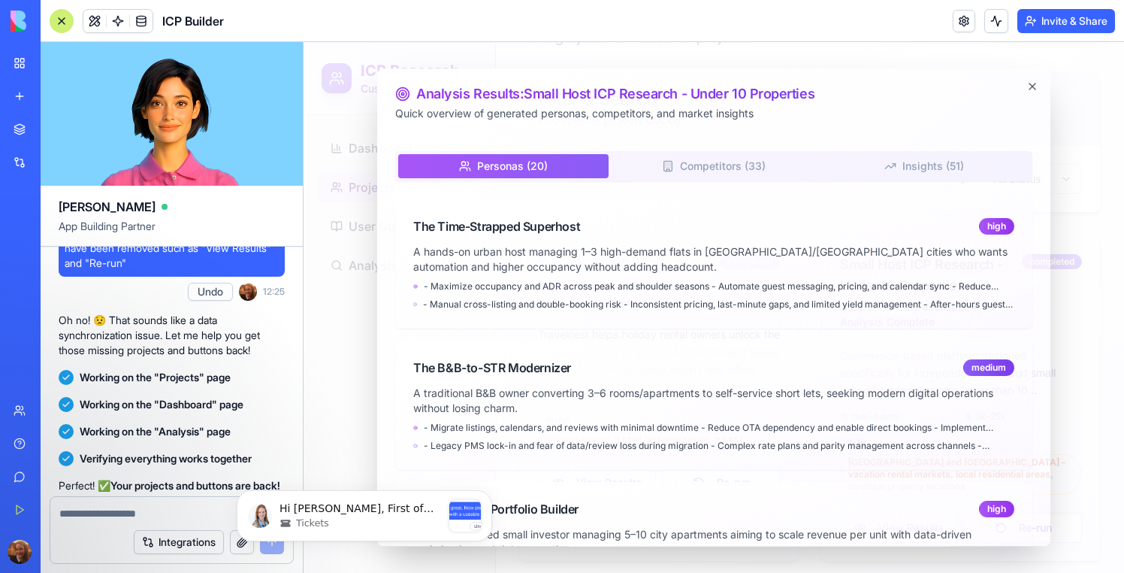
scroll to position [0, 0]
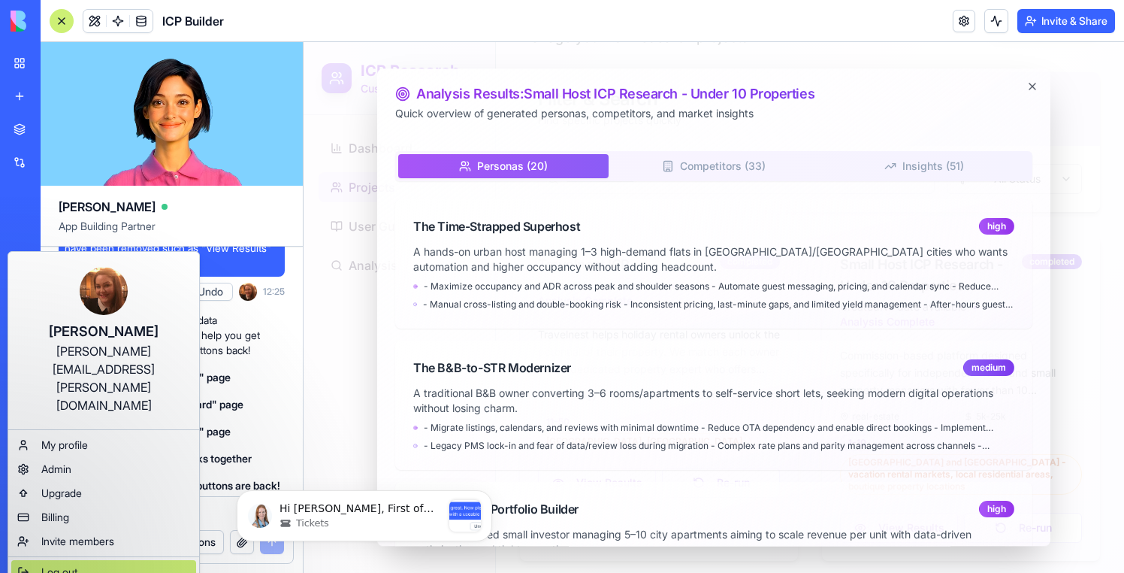
click at [56, 564] on span "Log out" at bounding box center [59, 571] width 36 height 15
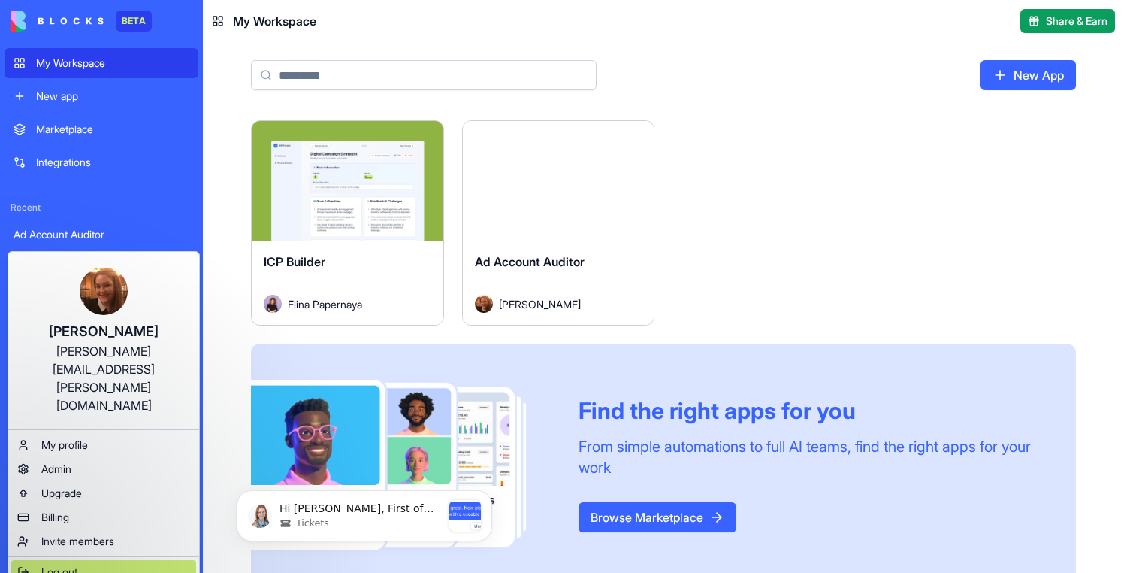
click at [64, 564] on span "Log out" at bounding box center [59, 571] width 36 height 15
